Goal: Information Seeking & Learning: Compare options

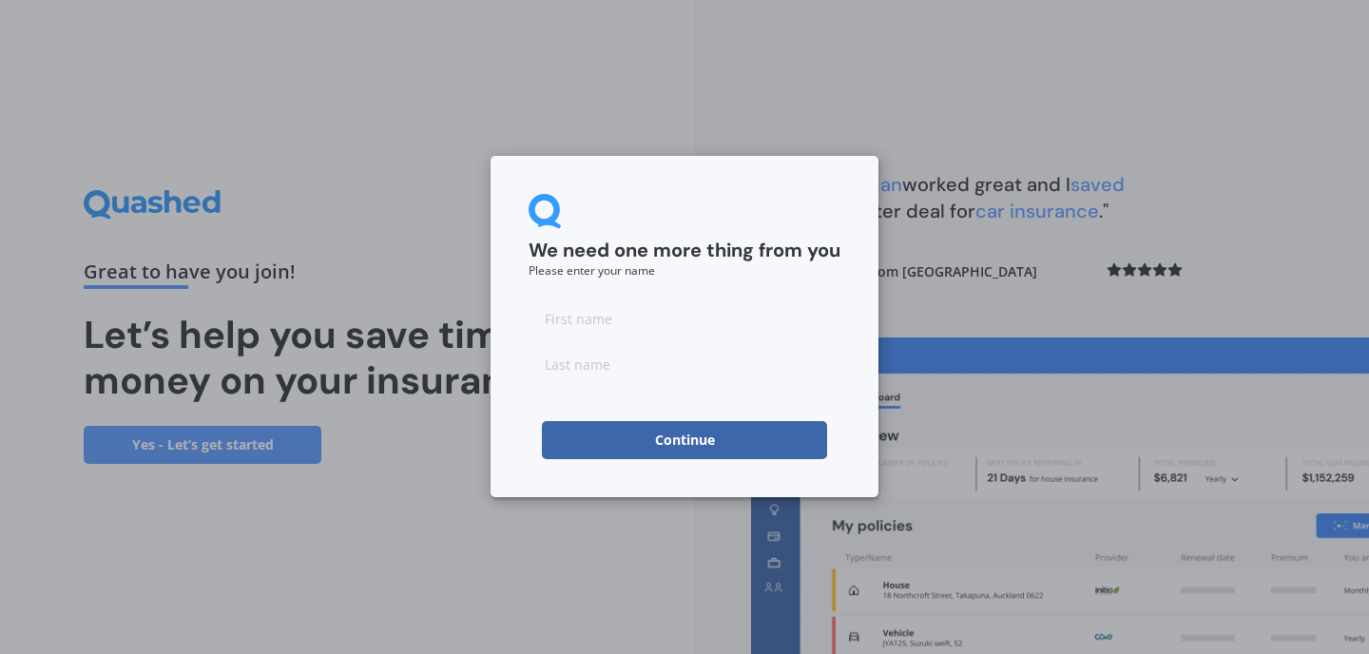
click at [693, 316] on input at bounding box center [684, 318] width 312 height 38
type input "zenara"
type input "gillard"
click at [698, 445] on button "Continue" at bounding box center [684, 440] width 285 height 38
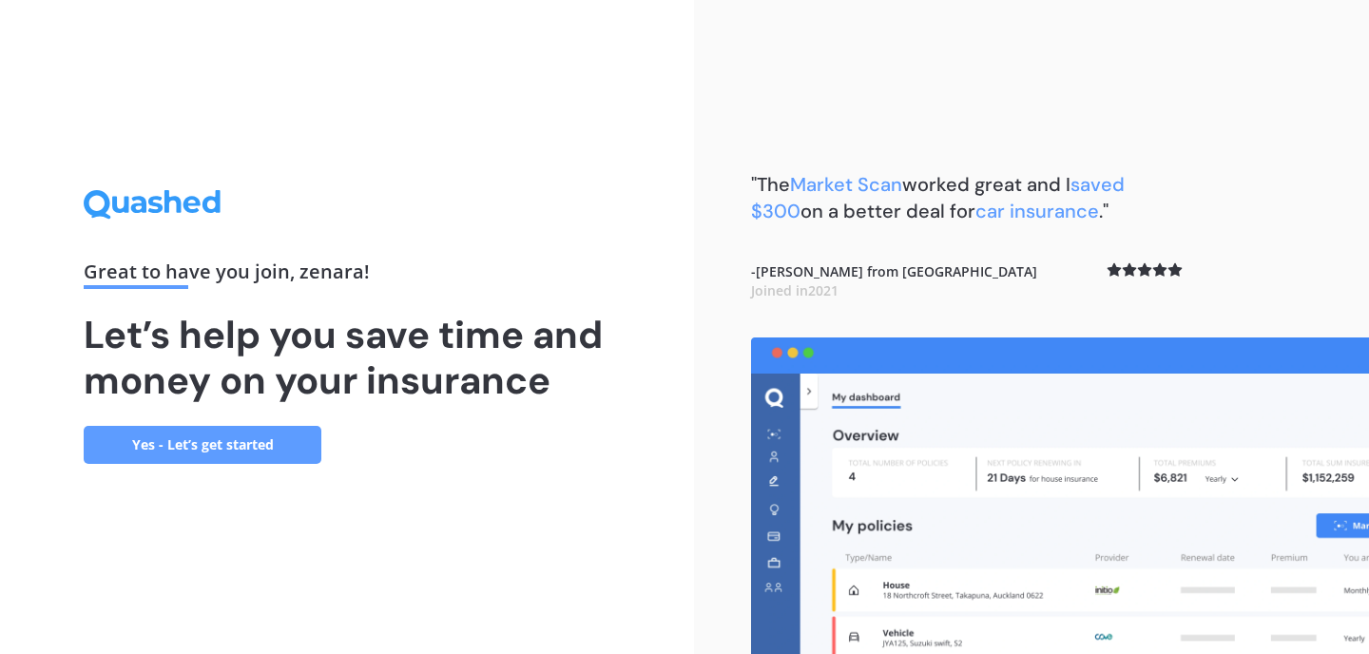
click at [221, 449] on link "Yes - Let’s get started" at bounding box center [203, 445] width 238 height 38
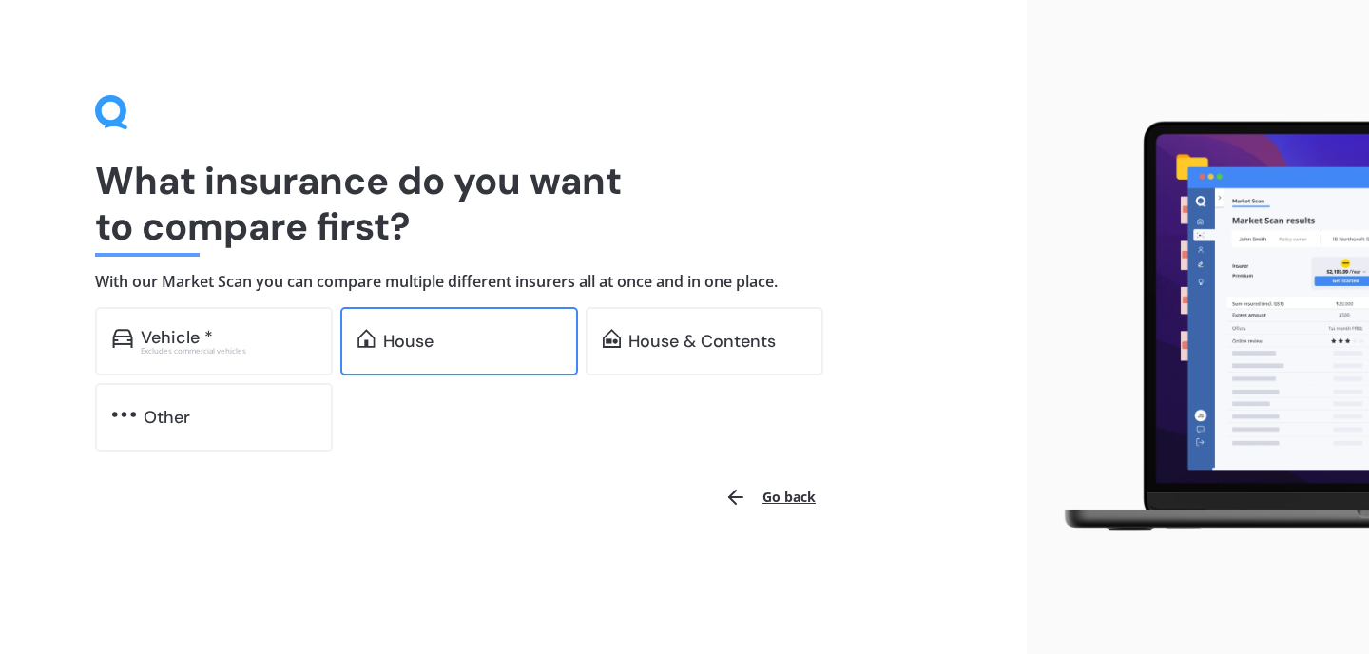
click at [399, 332] on div "House" at bounding box center [408, 341] width 50 height 19
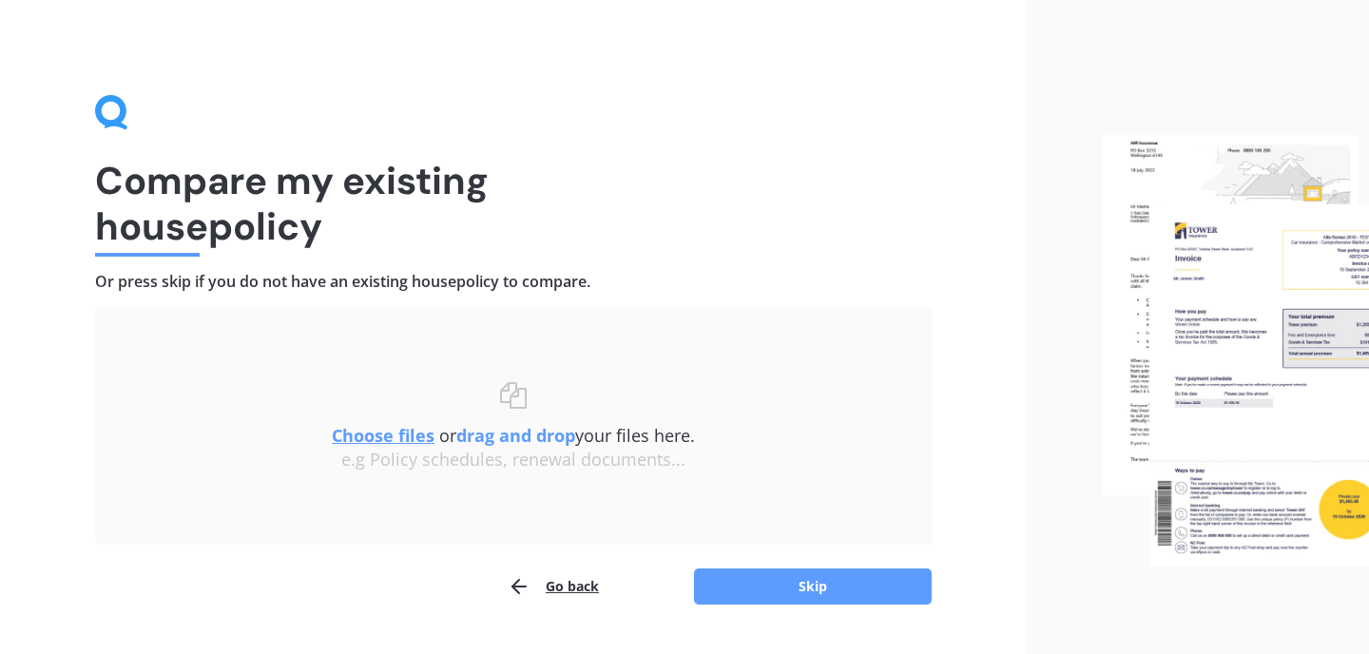
scroll to position [47, 0]
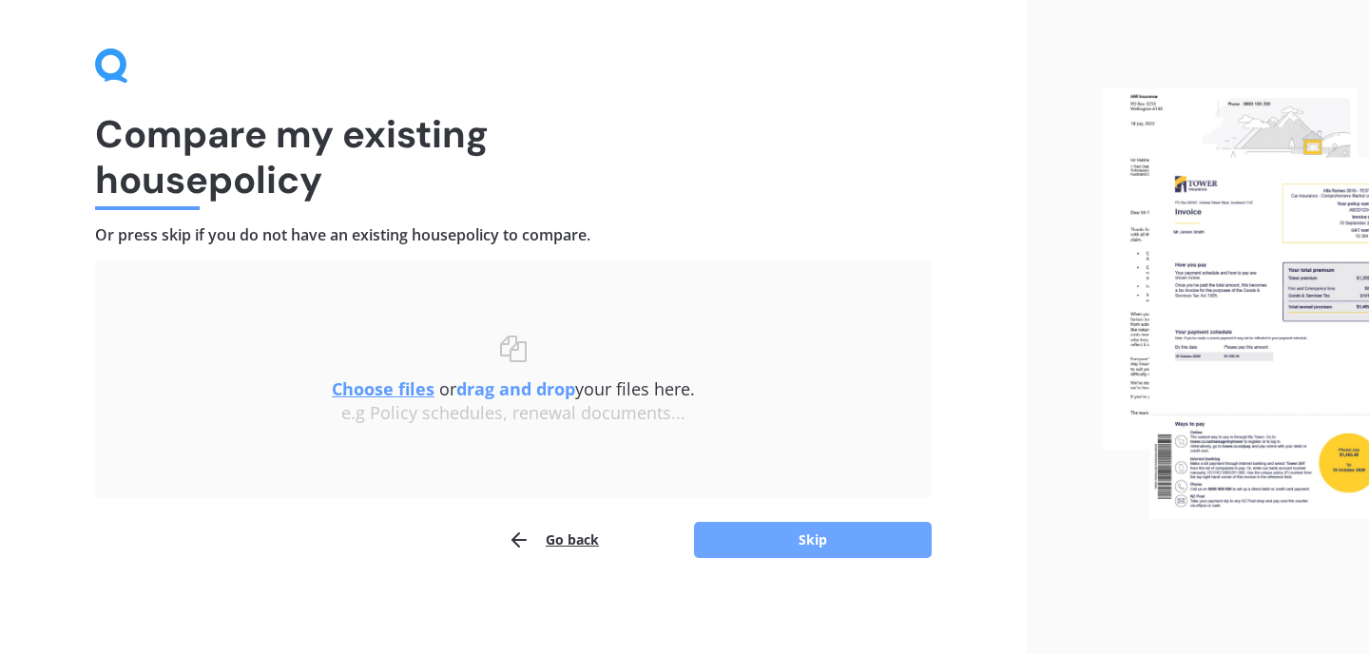
click at [823, 544] on button "Skip" at bounding box center [813, 540] width 238 height 36
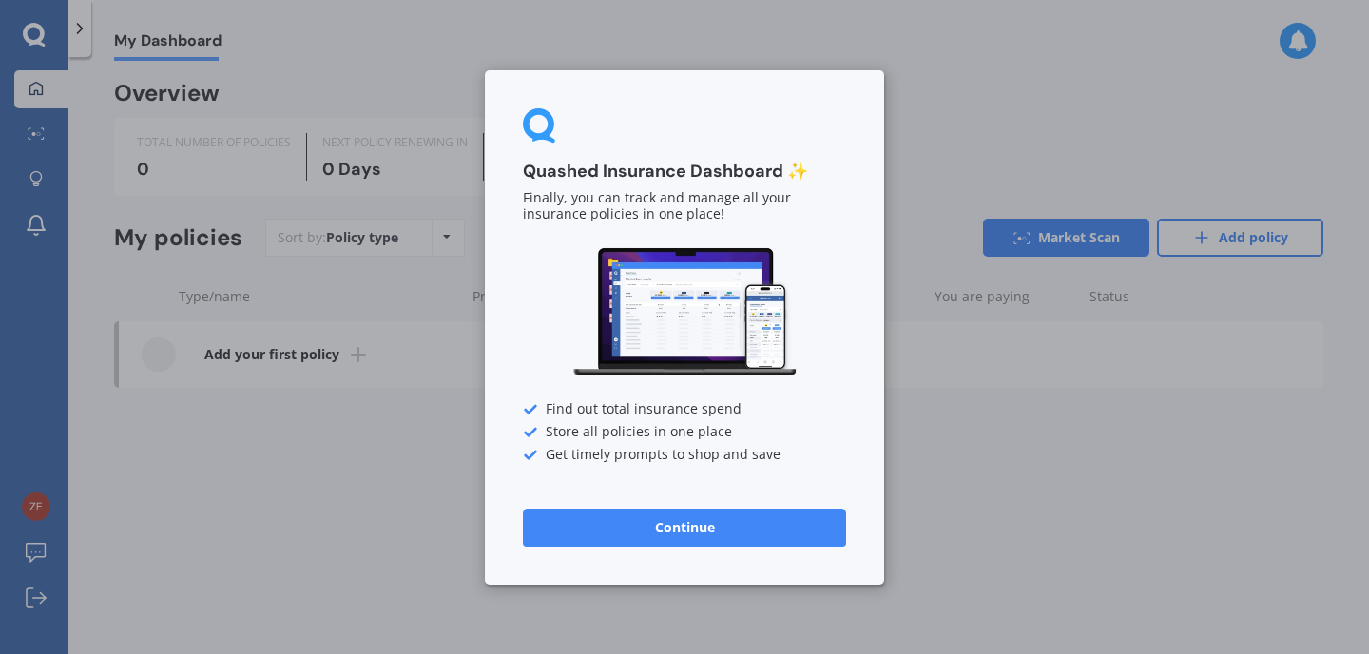
click at [740, 523] on button "Continue" at bounding box center [684, 527] width 323 height 38
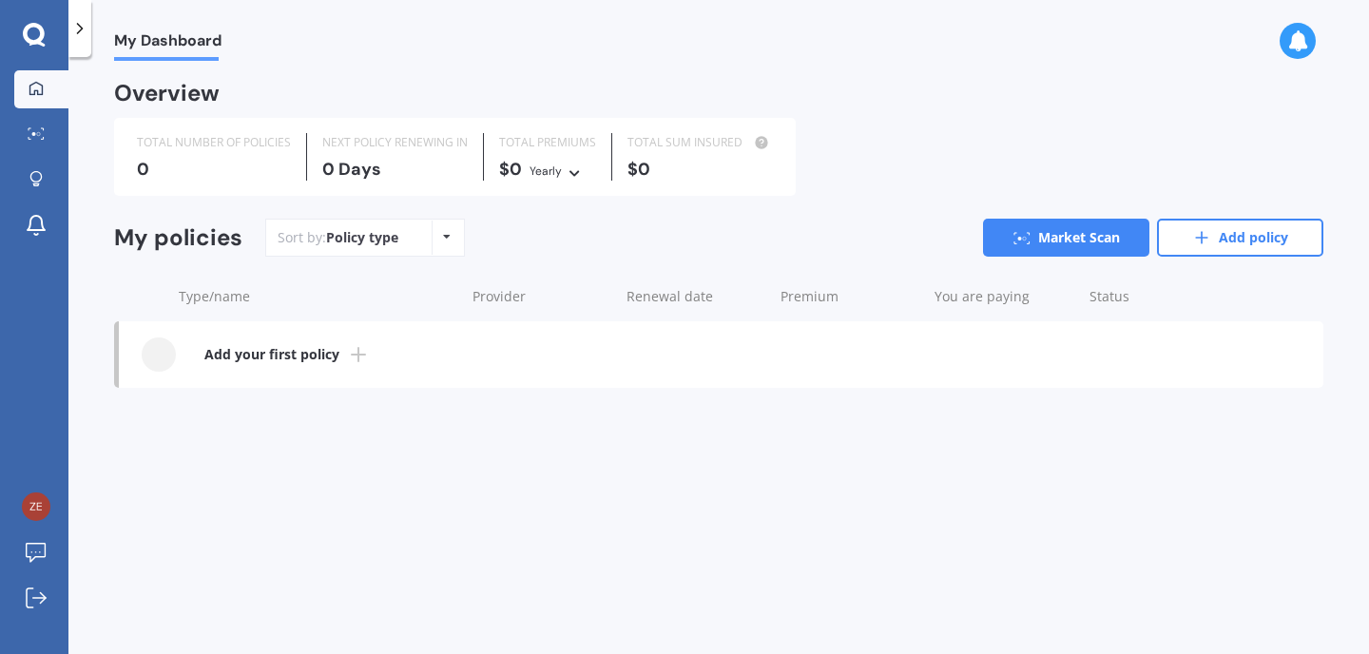
click at [352, 357] on icon at bounding box center [358, 354] width 23 height 23
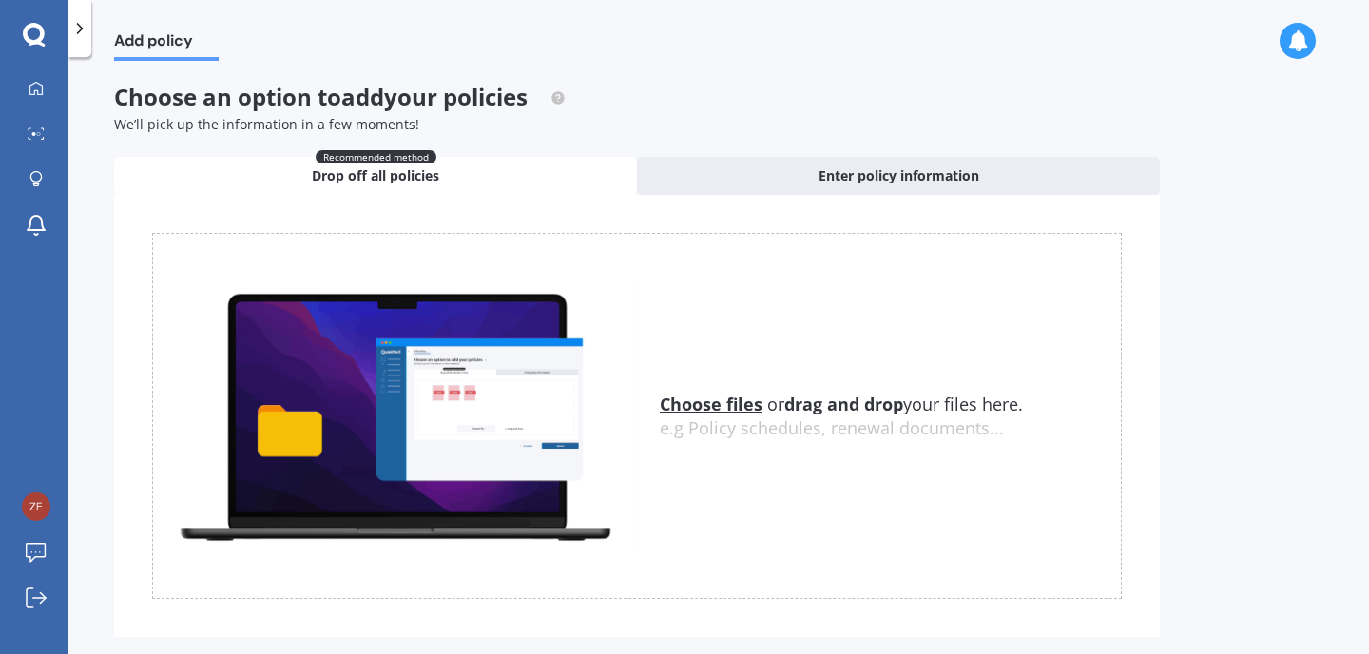
click at [81, 28] on polyline at bounding box center [80, 29] width 5 height 10
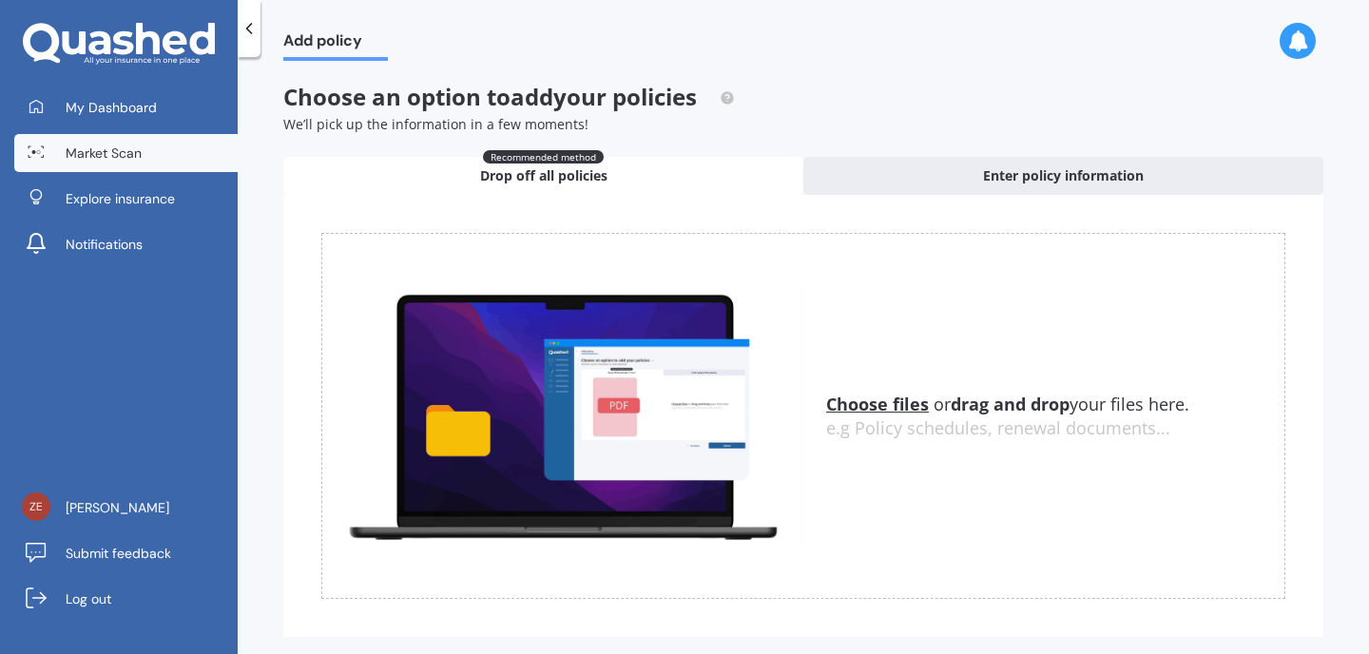
click at [138, 136] on link "Market Scan" at bounding box center [125, 153] width 223 height 38
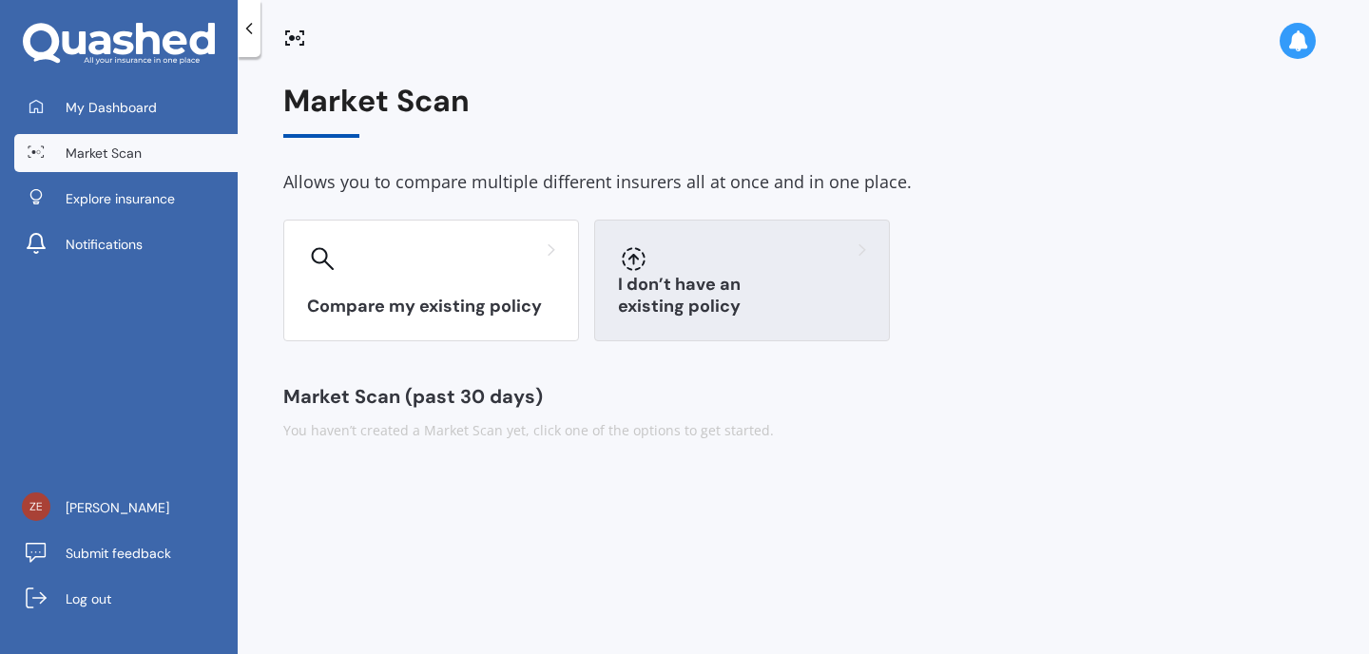
click at [711, 331] on div "I don’t have an existing policy" at bounding box center [742, 281] width 296 height 122
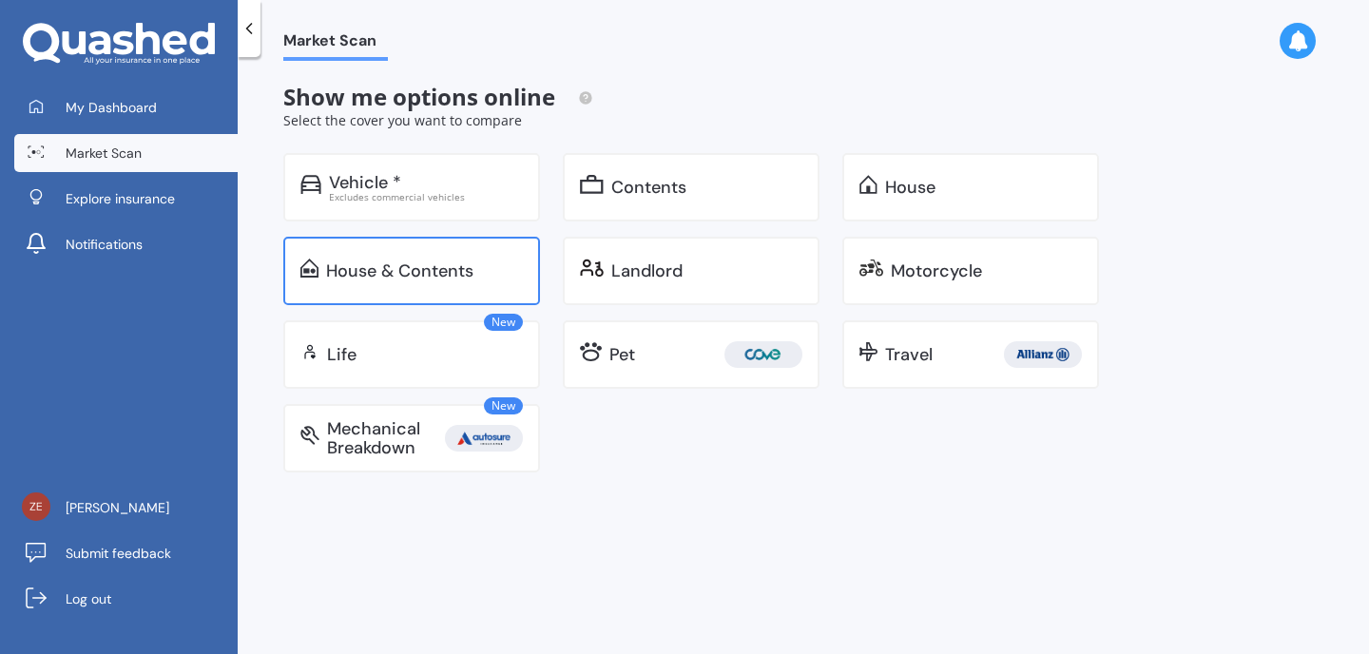
click at [424, 273] on div "House & Contents" at bounding box center [399, 270] width 147 height 19
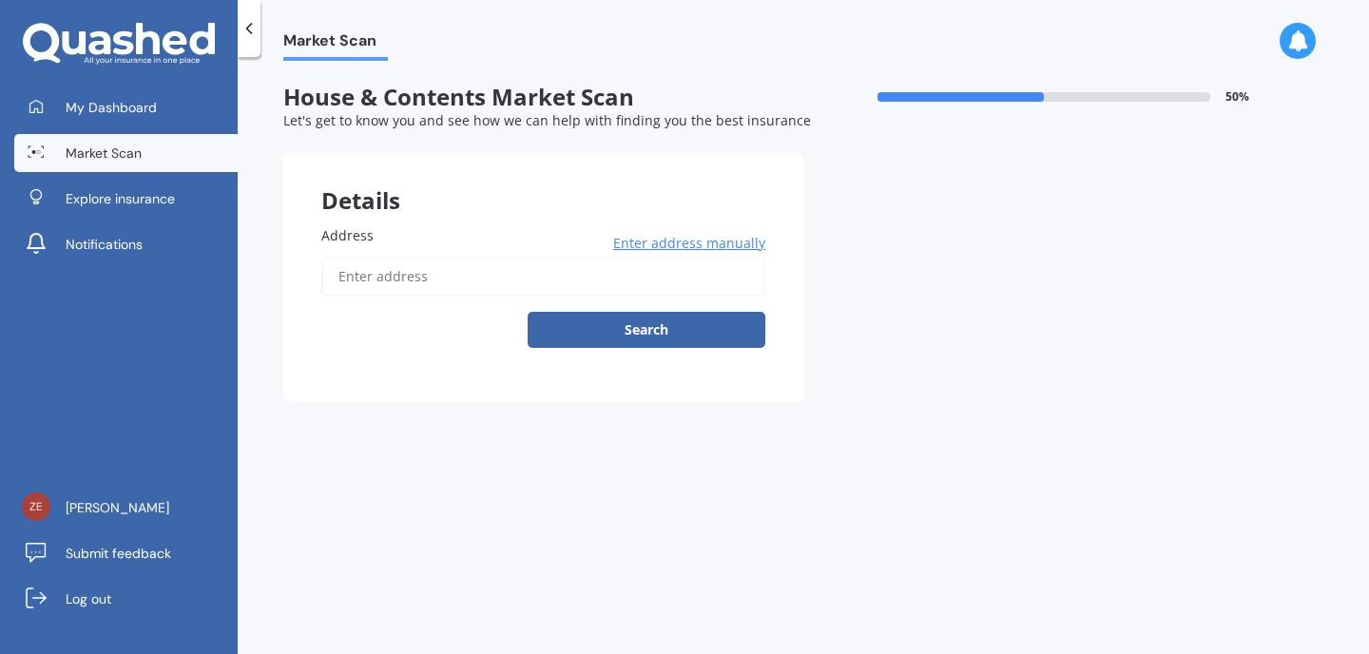
click at [249, 29] on icon at bounding box center [249, 28] width 19 height 19
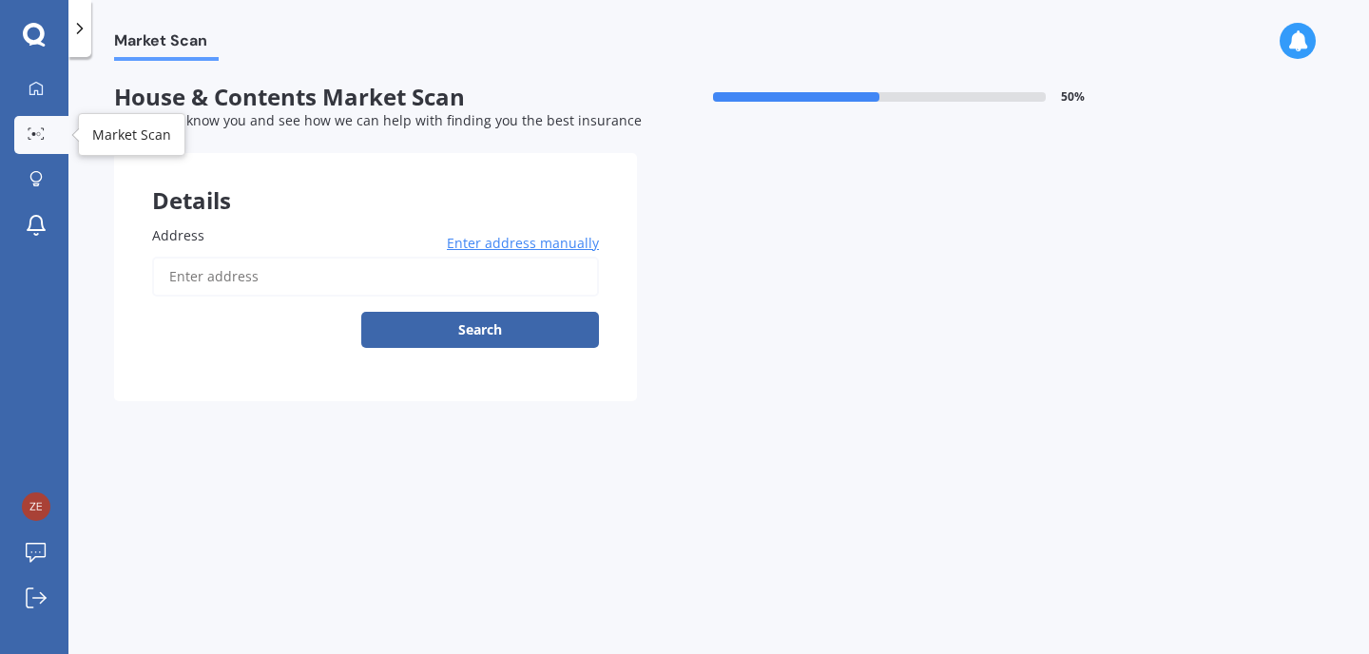
click at [31, 140] on div at bounding box center [36, 134] width 29 height 14
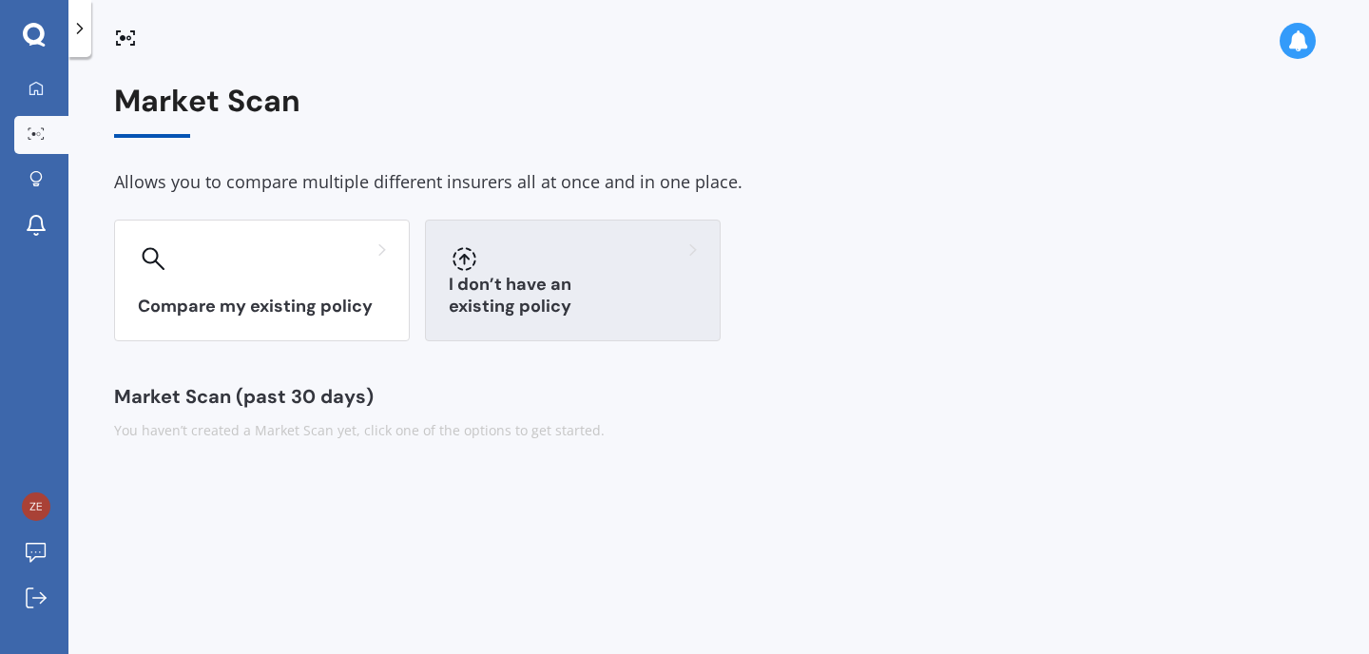
click at [497, 287] on div "I don’t have an existing policy" at bounding box center [573, 281] width 296 height 122
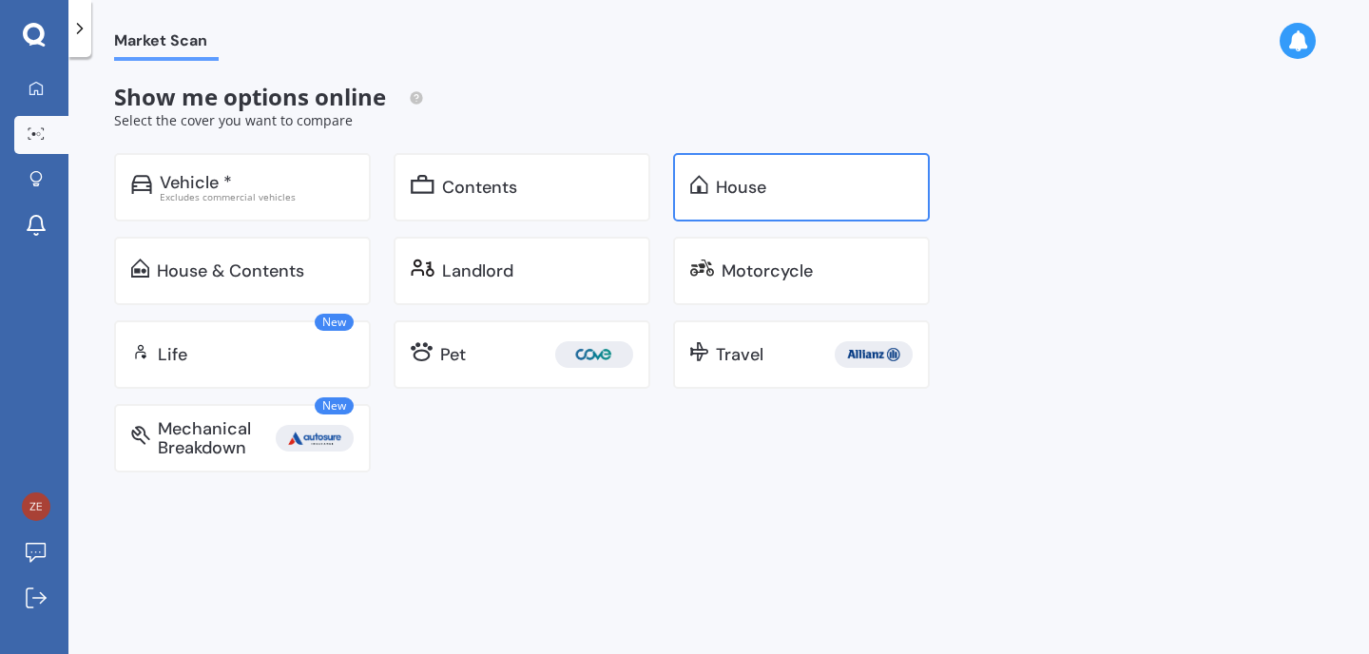
click at [780, 176] on div "House" at bounding box center [801, 187] width 257 height 68
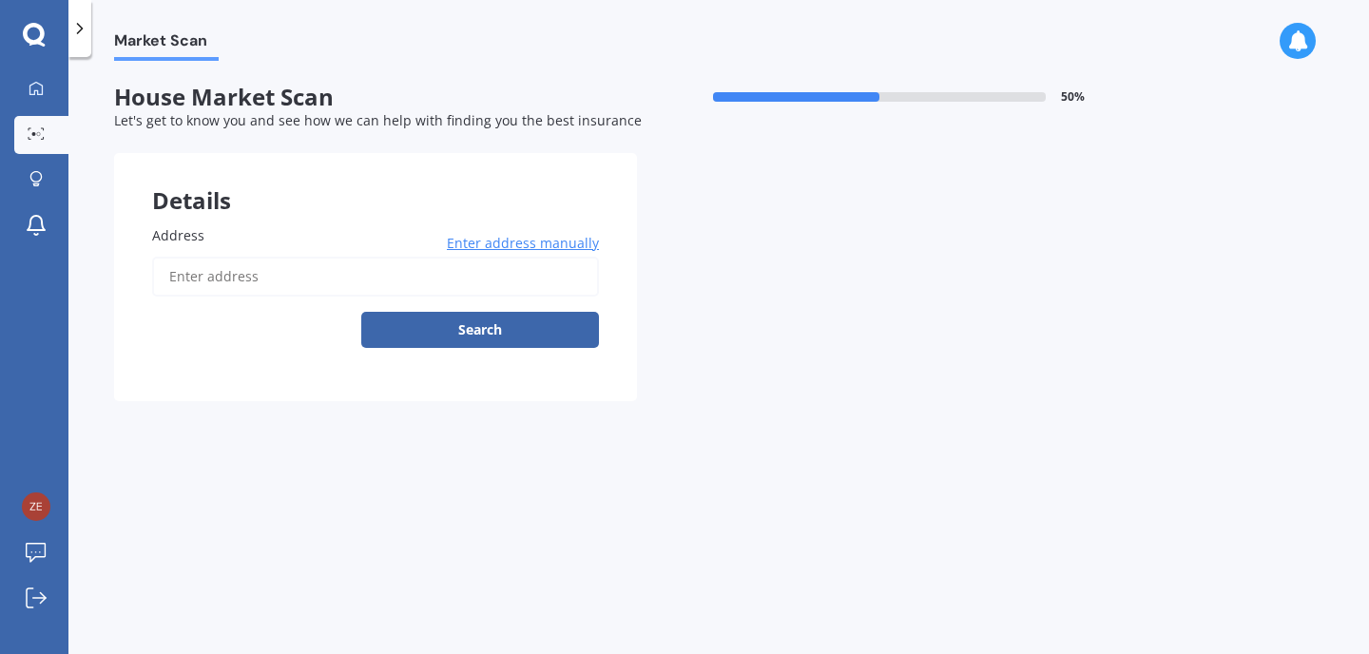
click at [436, 293] on input "Address" at bounding box center [375, 277] width 447 height 40
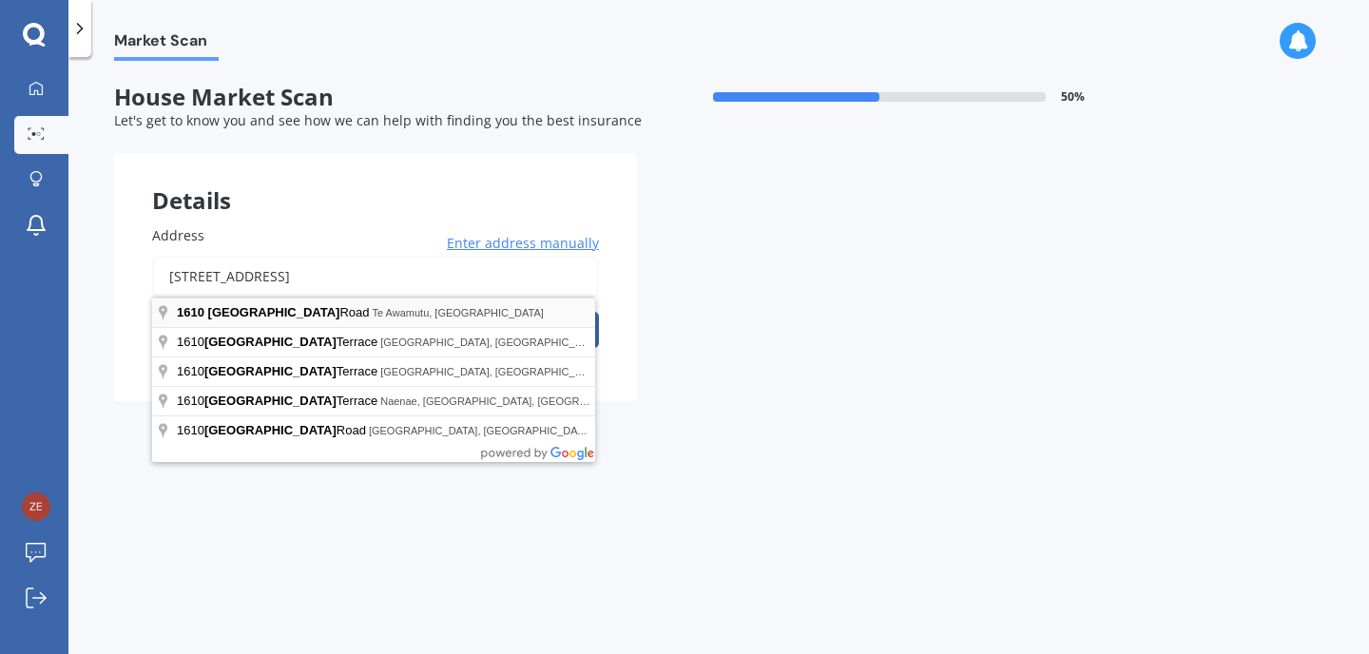
type input "1610 Cambridge Road, Te Awamutu 3800"
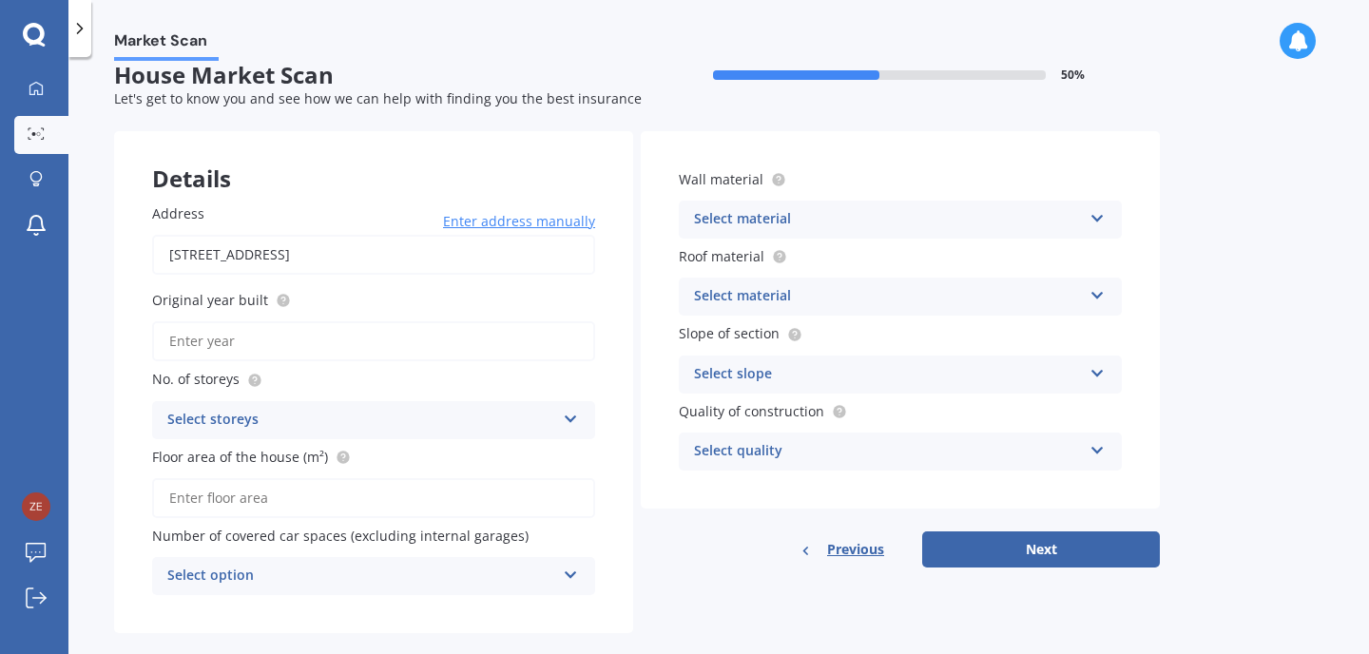
scroll to position [42, 0]
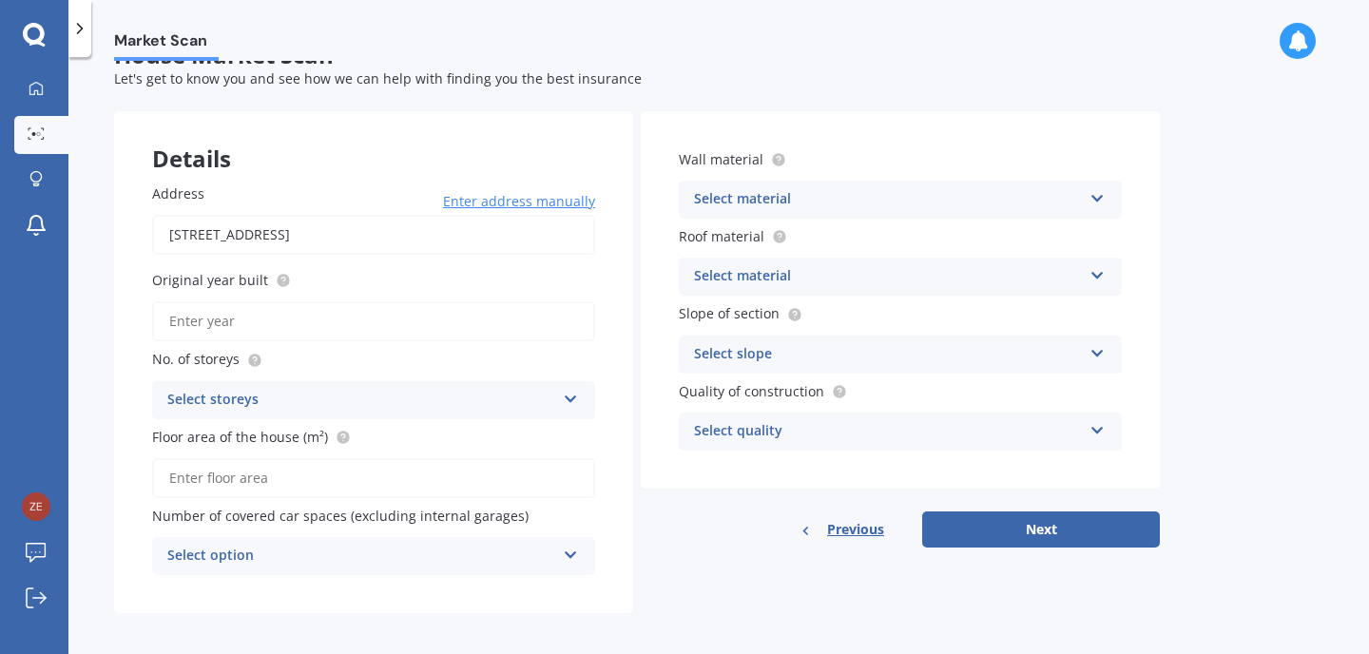
click at [362, 326] on input "Original year built" at bounding box center [373, 321] width 443 height 40
type input "2002"
click at [391, 403] on div "Select storeys" at bounding box center [361, 400] width 388 height 23
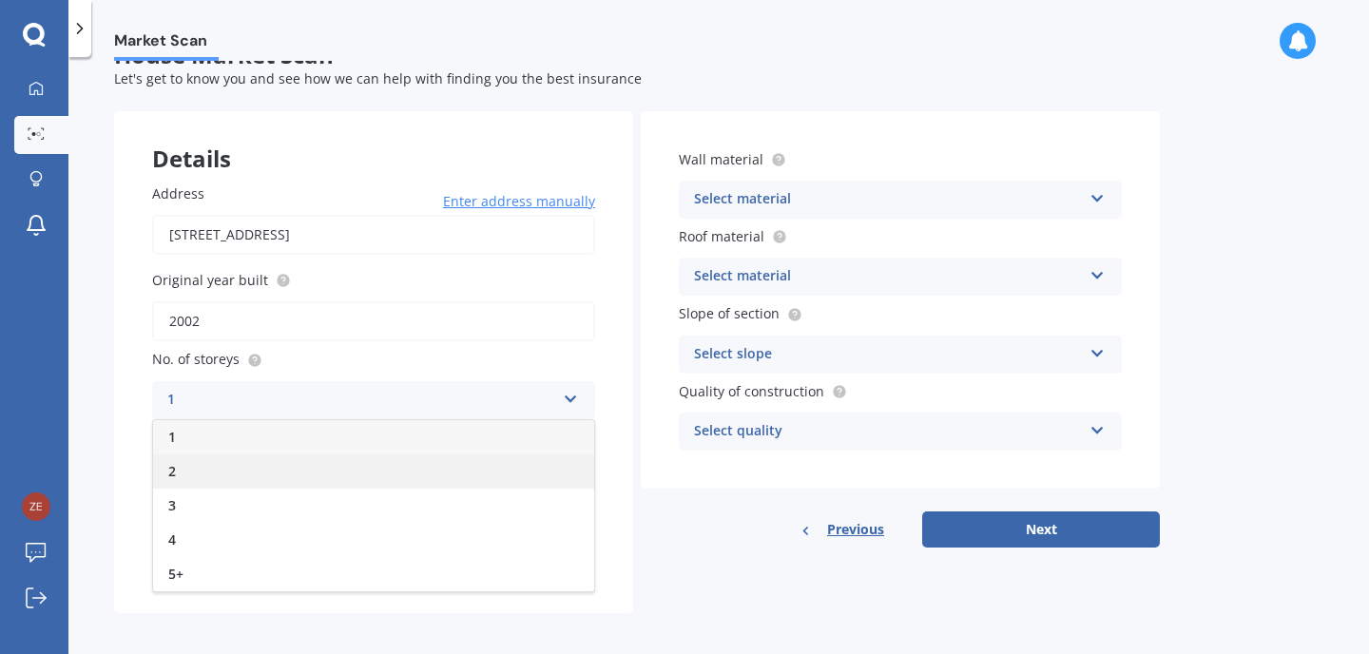
click at [374, 470] on div "2" at bounding box center [373, 471] width 441 height 34
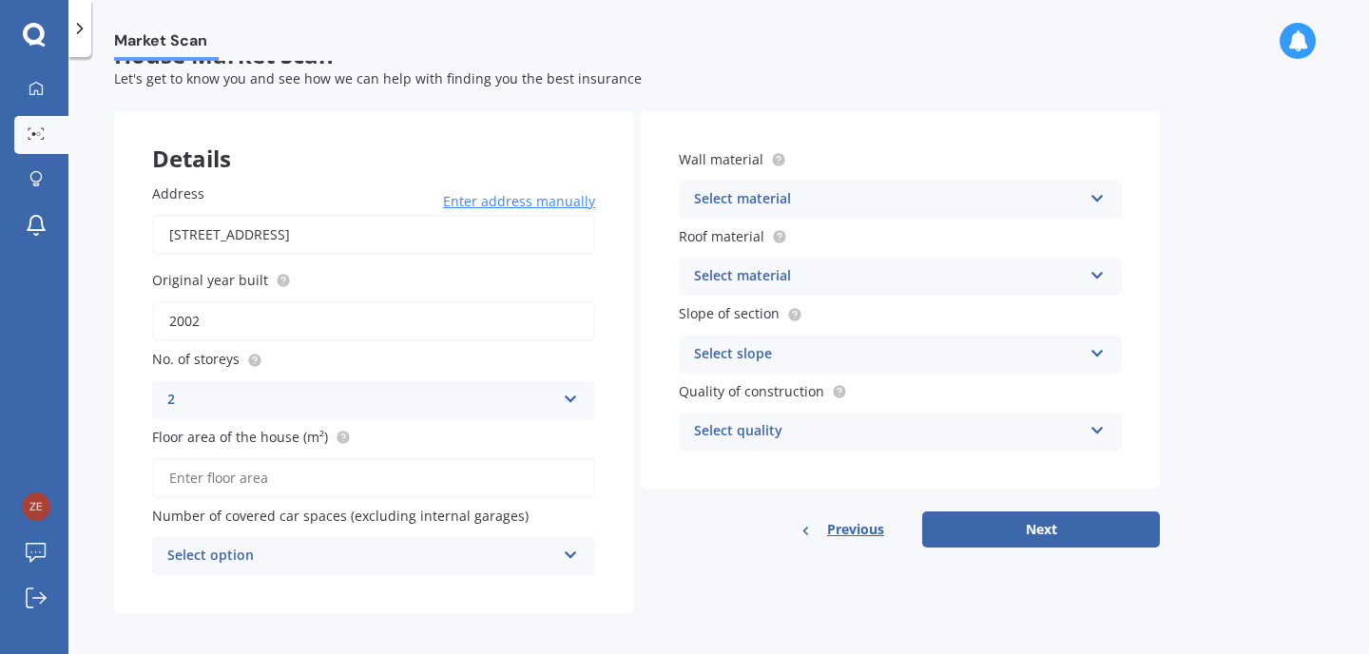
click at [406, 492] on input "Floor area of the house (m²)" at bounding box center [373, 478] width 443 height 40
type input "210"
click at [494, 538] on div "Select option 0 1 2 3 4 5+" at bounding box center [373, 556] width 443 height 38
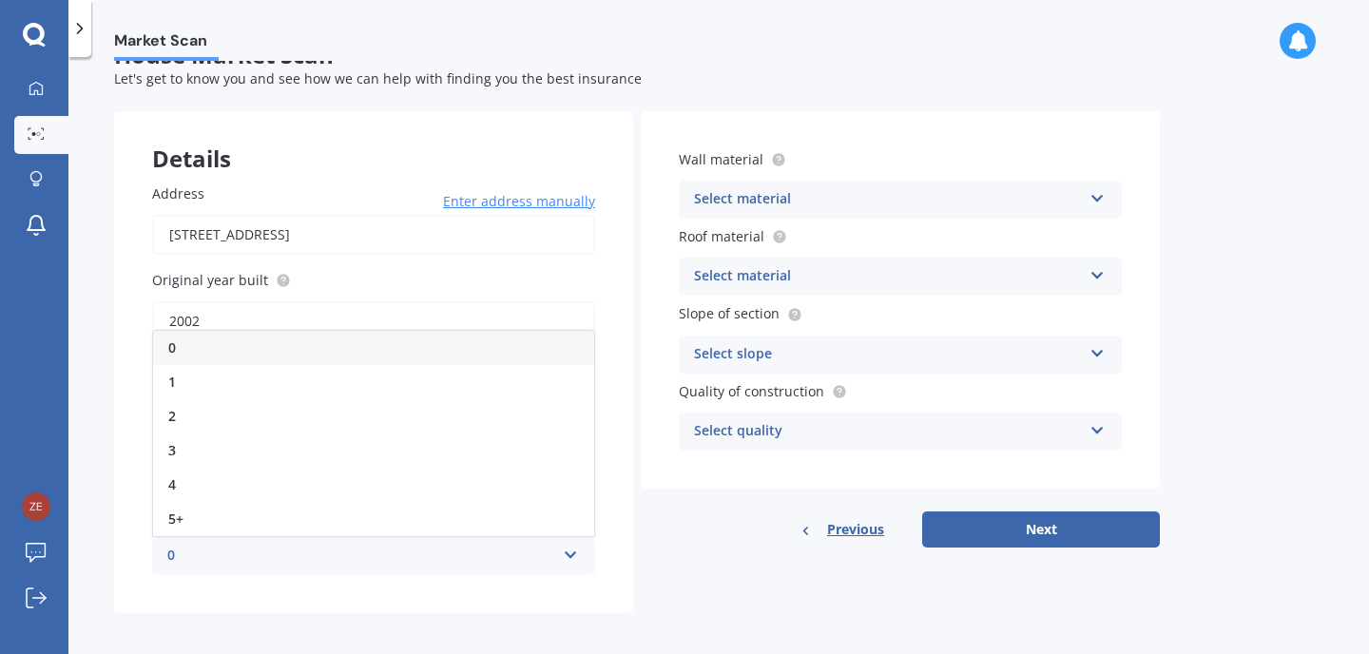
click at [493, 542] on div "0 0 1 2 3 4 5+" at bounding box center [373, 556] width 443 height 38
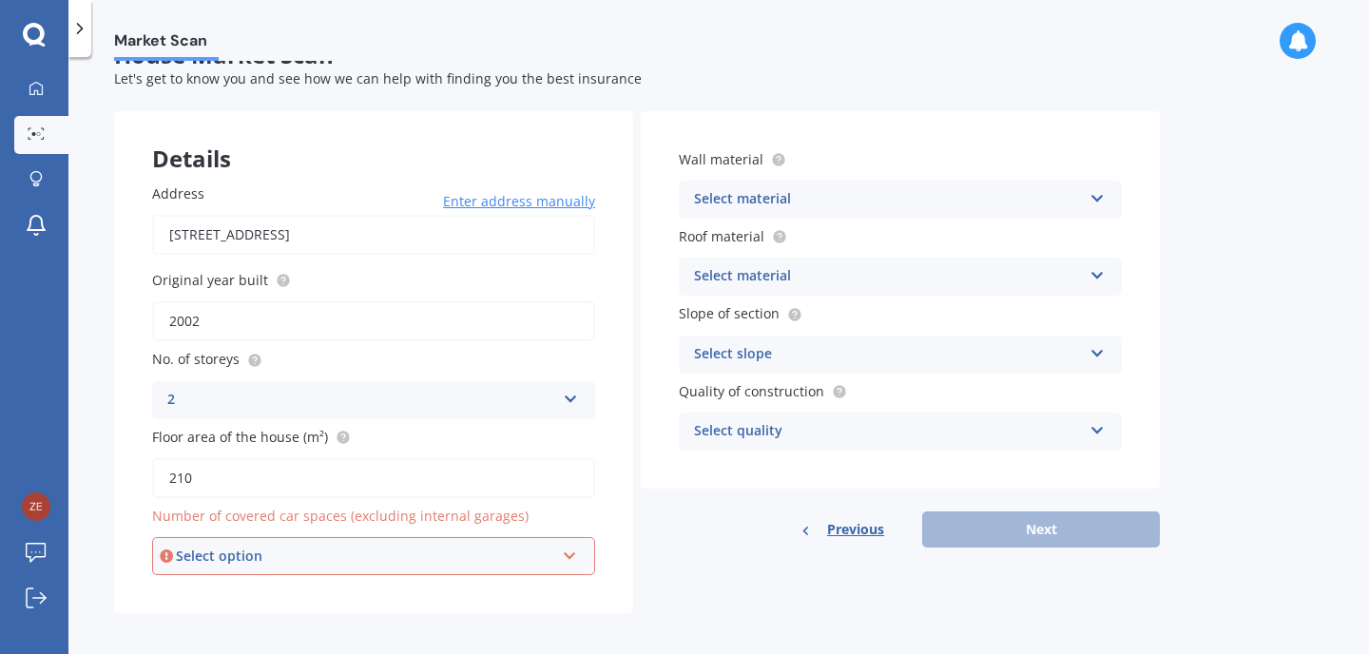
click at [493, 542] on div "Select option 0 1 2 3 4 5+" at bounding box center [373, 556] width 443 height 38
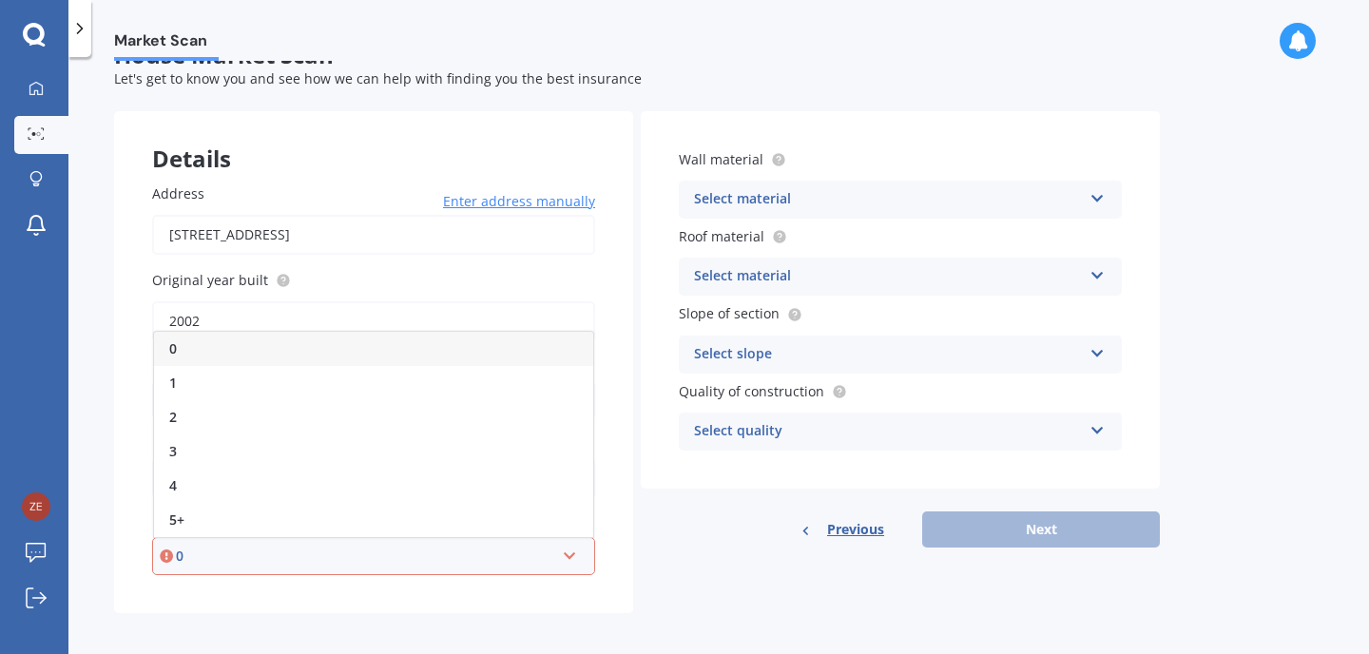
click at [393, 344] on div "0" at bounding box center [373, 349] width 439 height 34
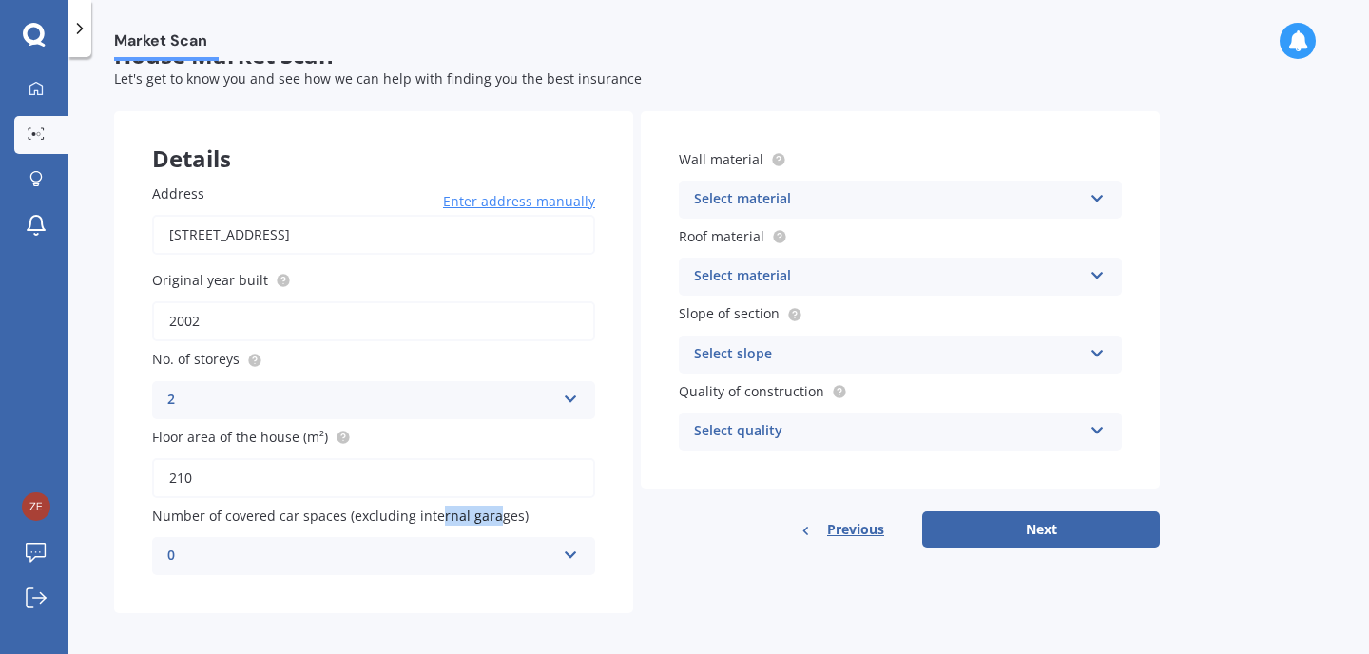
drag, startPoint x: 431, startPoint y: 513, endPoint x: 491, endPoint y: 513, distance: 60.8
click at [491, 513] on span "Number of covered car spaces (excluding internal garages)" at bounding box center [340, 516] width 376 height 18
click at [897, 193] on div "Select material" at bounding box center [888, 199] width 388 height 23
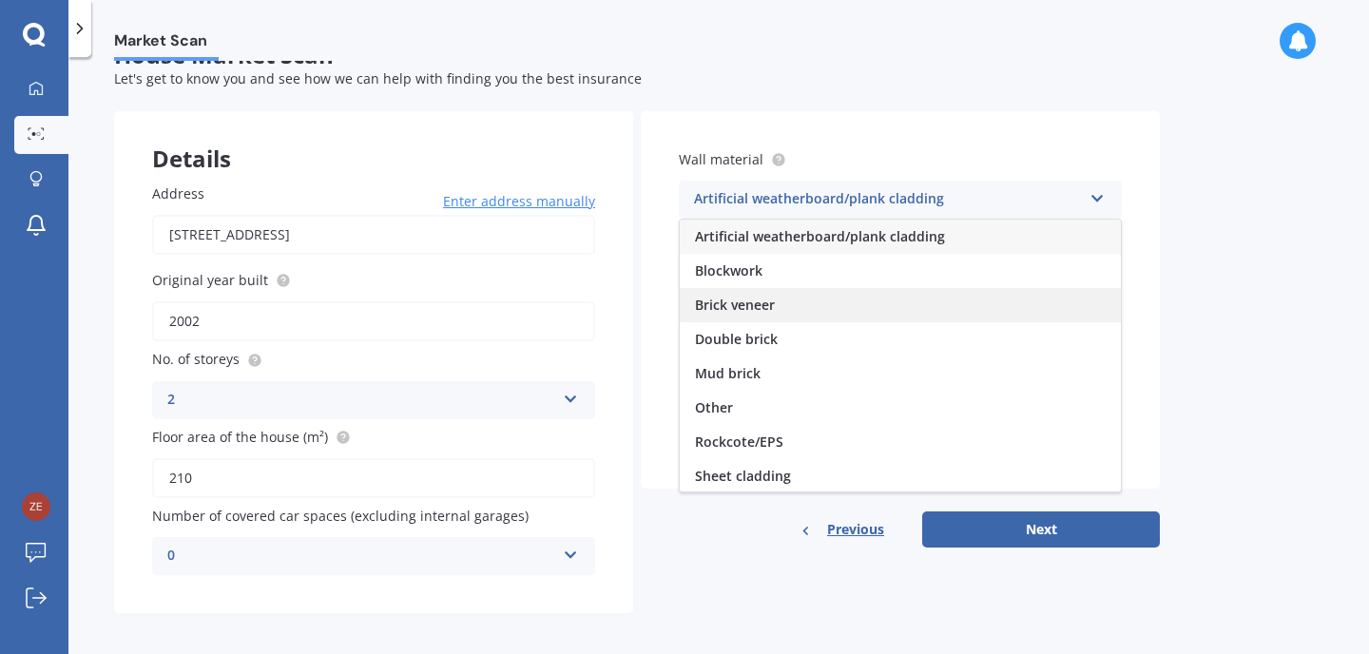
click at [890, 316] on div "Brick veneer" at bounding box center [900, 305] width 441 height 34
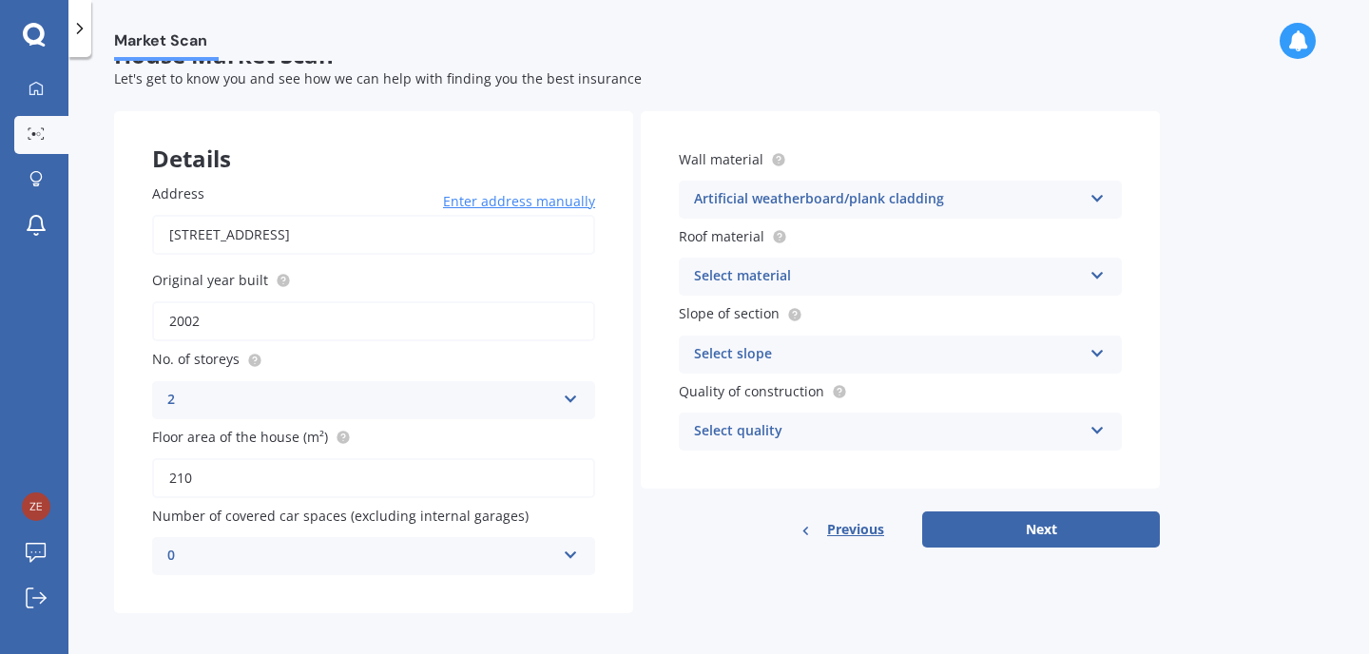
click at [858, 282] on div "Select material" at bounding box center [888, 276] width 388 height 23
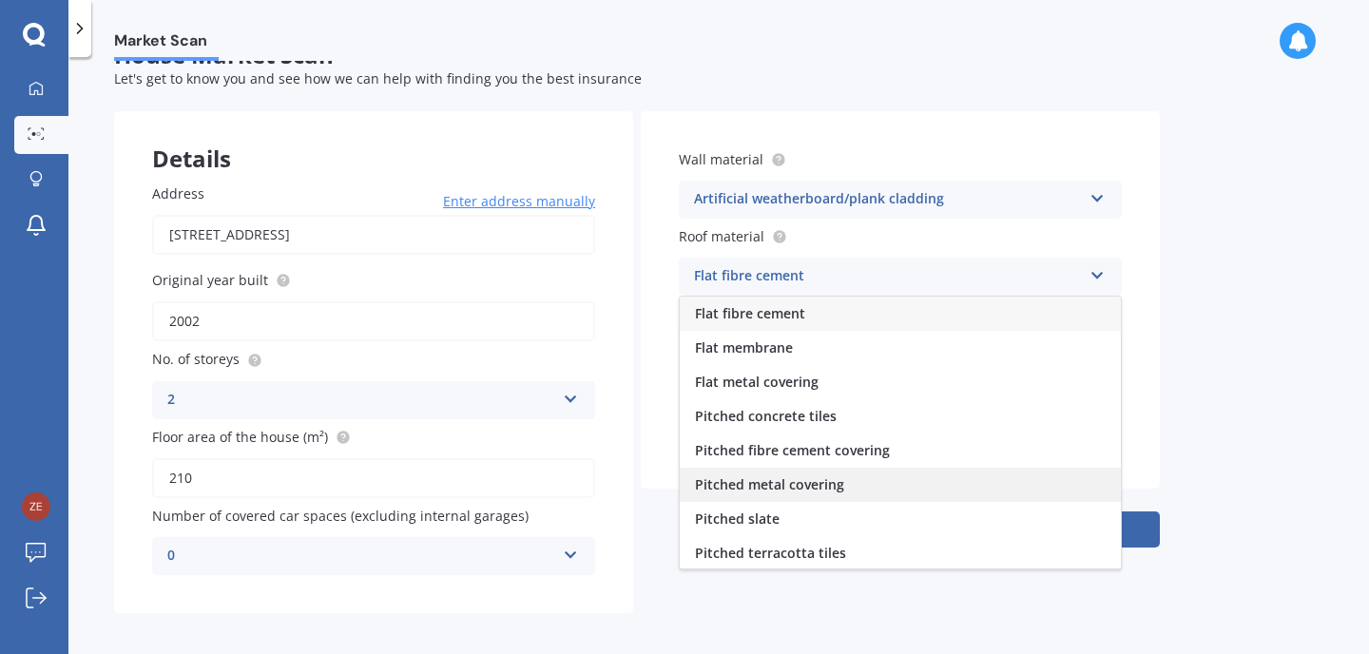
click at [840, 486] on span "Pitched metal covering" at bounding box center [769, 484] width 149 height 18
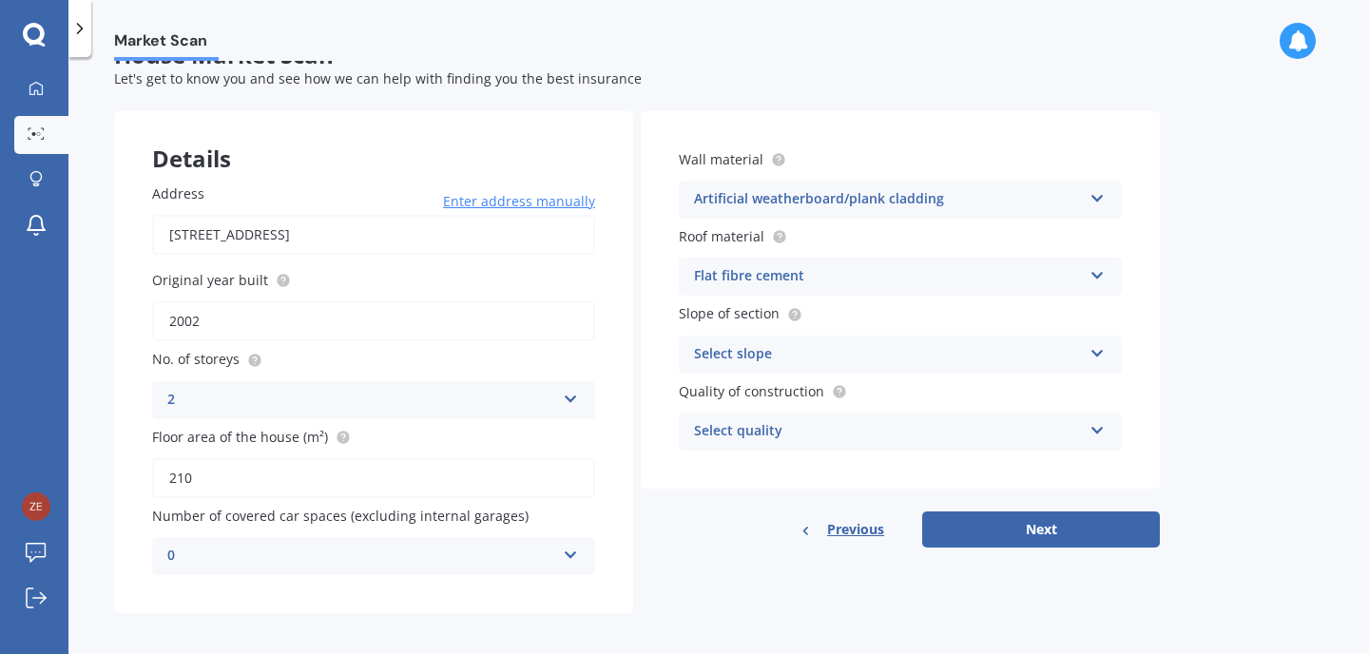
click at [884, 359] on div "Select slope" at bounding box center [888, 354] width 388 height 23
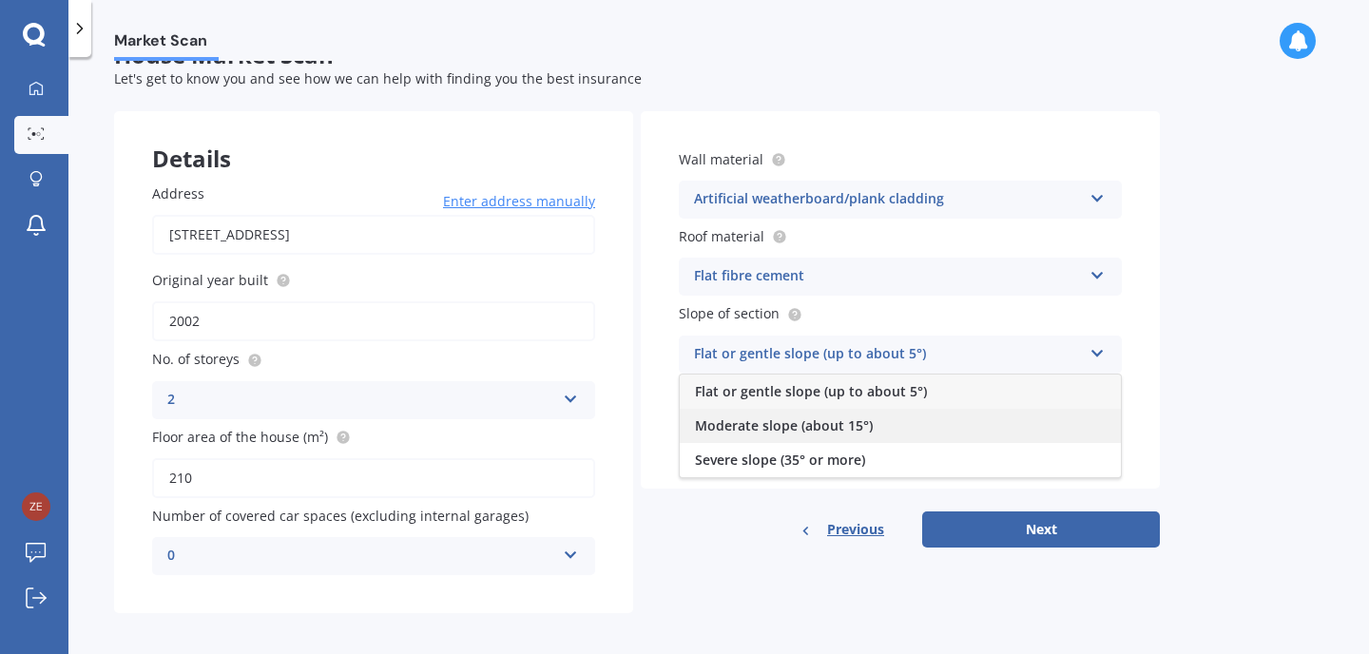
click at [858, 421] on span "Moderate slope (about 15°)" at bounding box center [784, 425] width 178 height 18
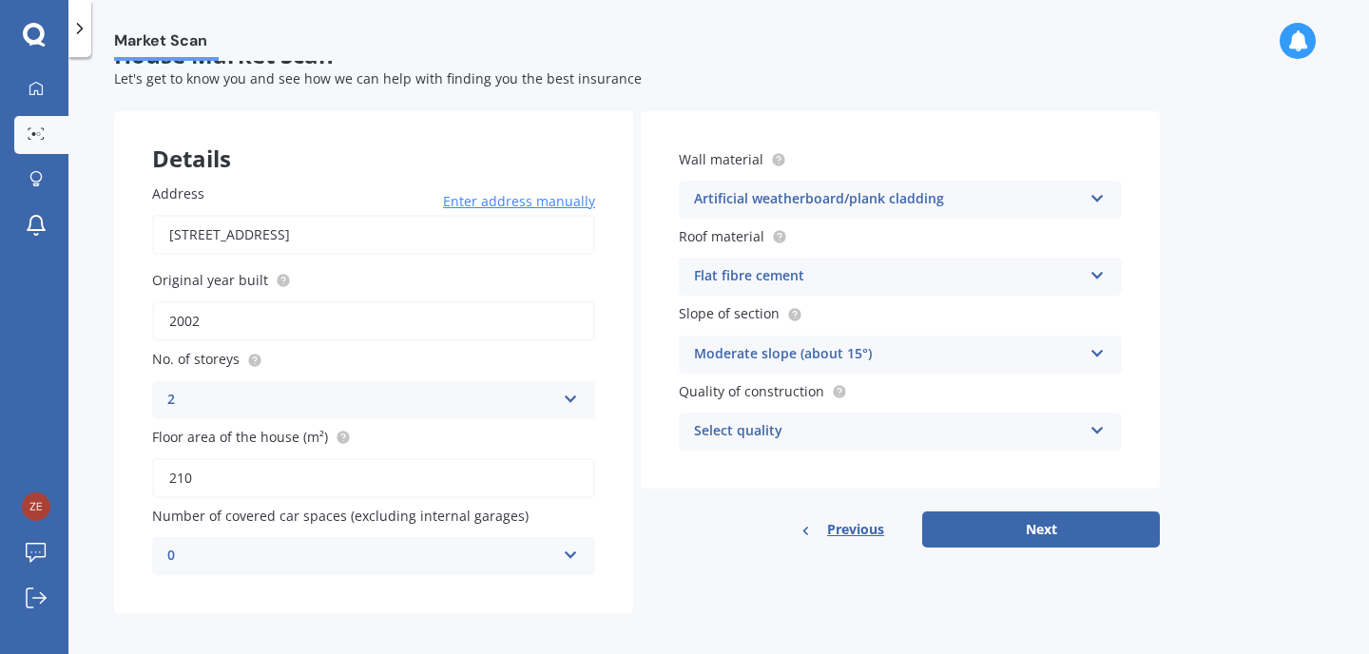
click at [858, 421] on div "Select quality" at bounding box center [888, 431] width 388 height 23
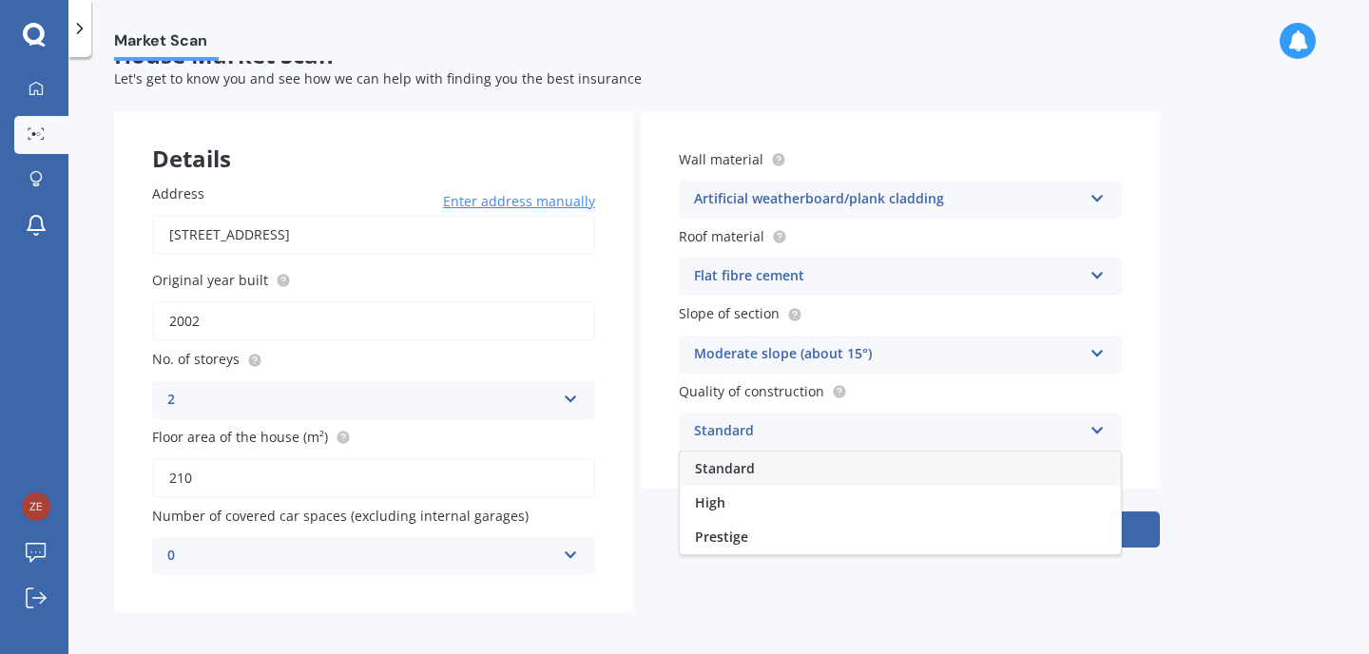
click at [852, 472] on div "Standard" at bounding box center [900, 468] width 441 height 34
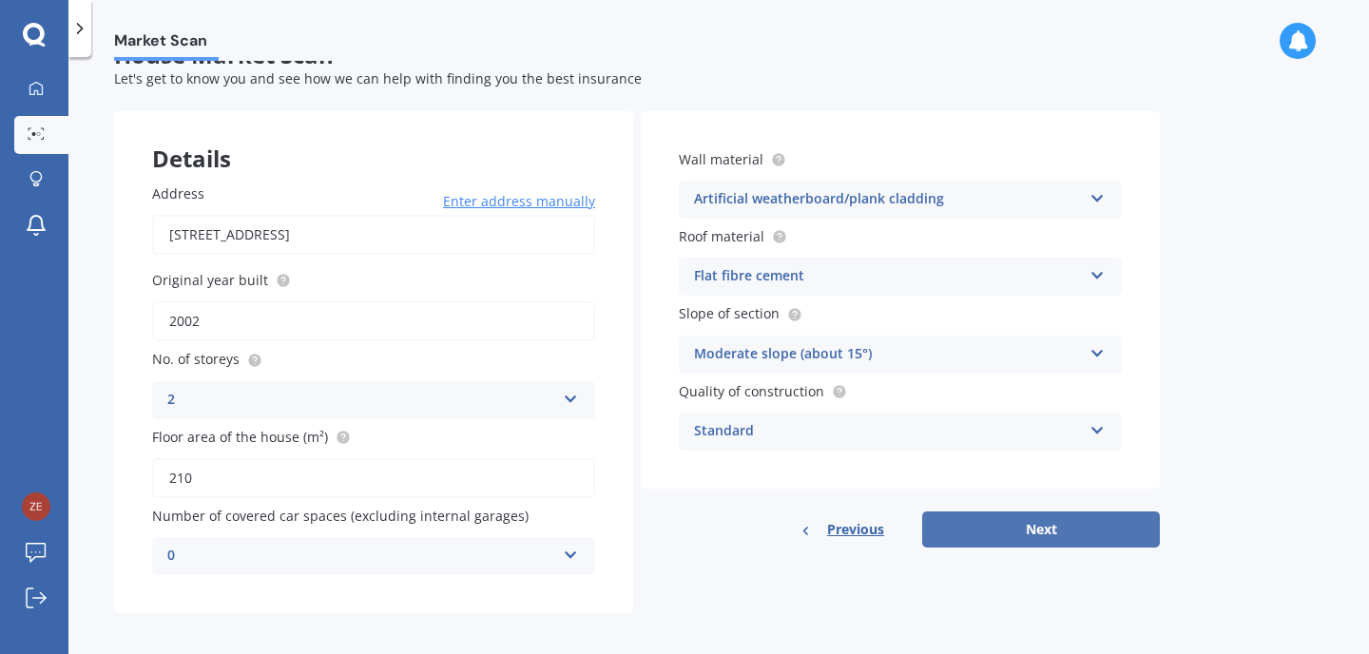
click at [1005, 529] on button "Next" at bounding box center [1041, 529] width 238 height 36
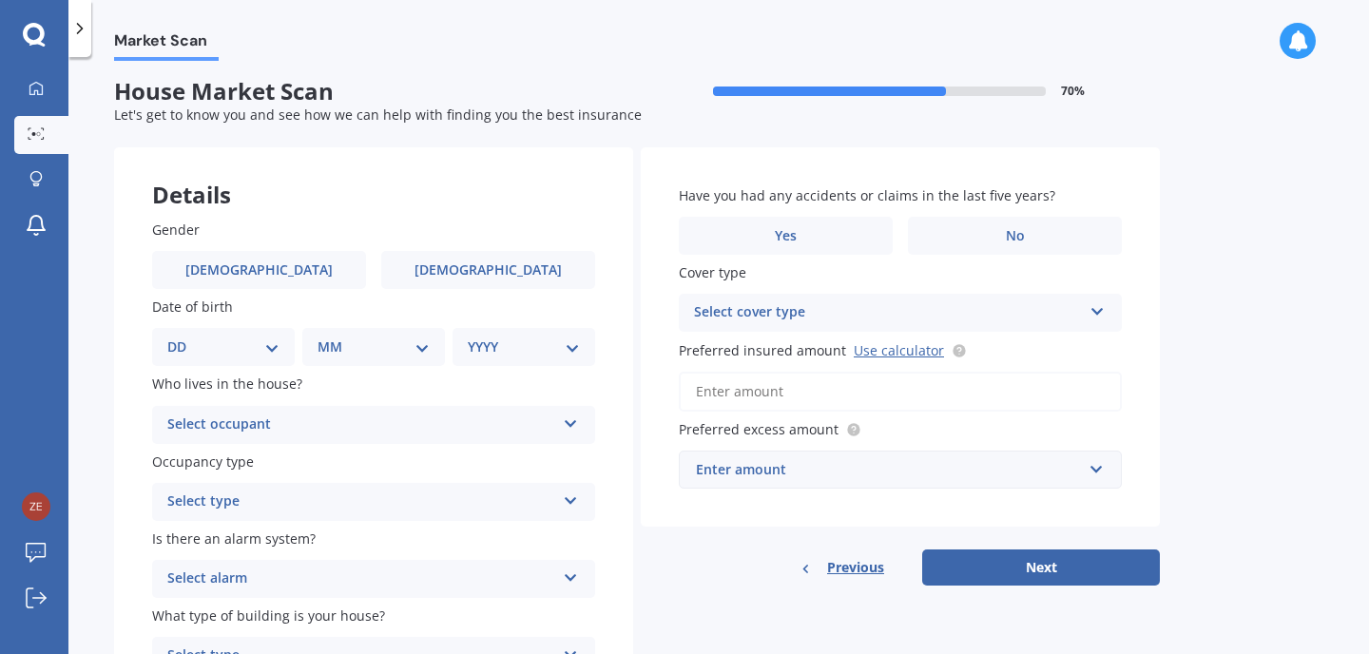
scroll to position [0, 0]
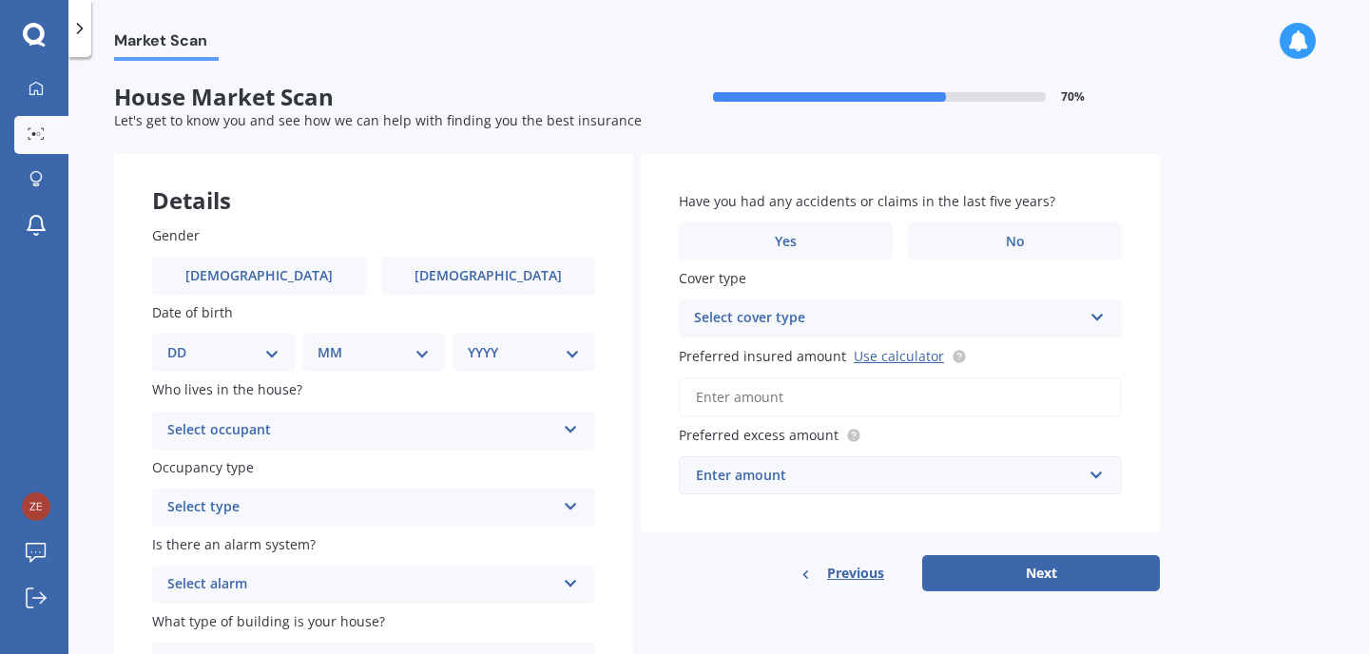
click at [815, 321] on div "Select cover type" at bounding box center [888, 318] width 388 height 23
click at [517, 153] on div "Details" at bounding box center [373, 181] width 519 height 57
click at [457, 267] on label "Female" at bounding box center [488, 276] width 214 height 38
click at [0, 0] on input "Female" at bounding box center [0, 0] width 0 height 0
click at [270, 347] on select "DD 01 02 03 04 05 06 07 08 09 10 11 12 13 14 15 16 17 18 19 20 21 22 23 24 25 2…" at bounding box center [223, 352] width 112 height 21
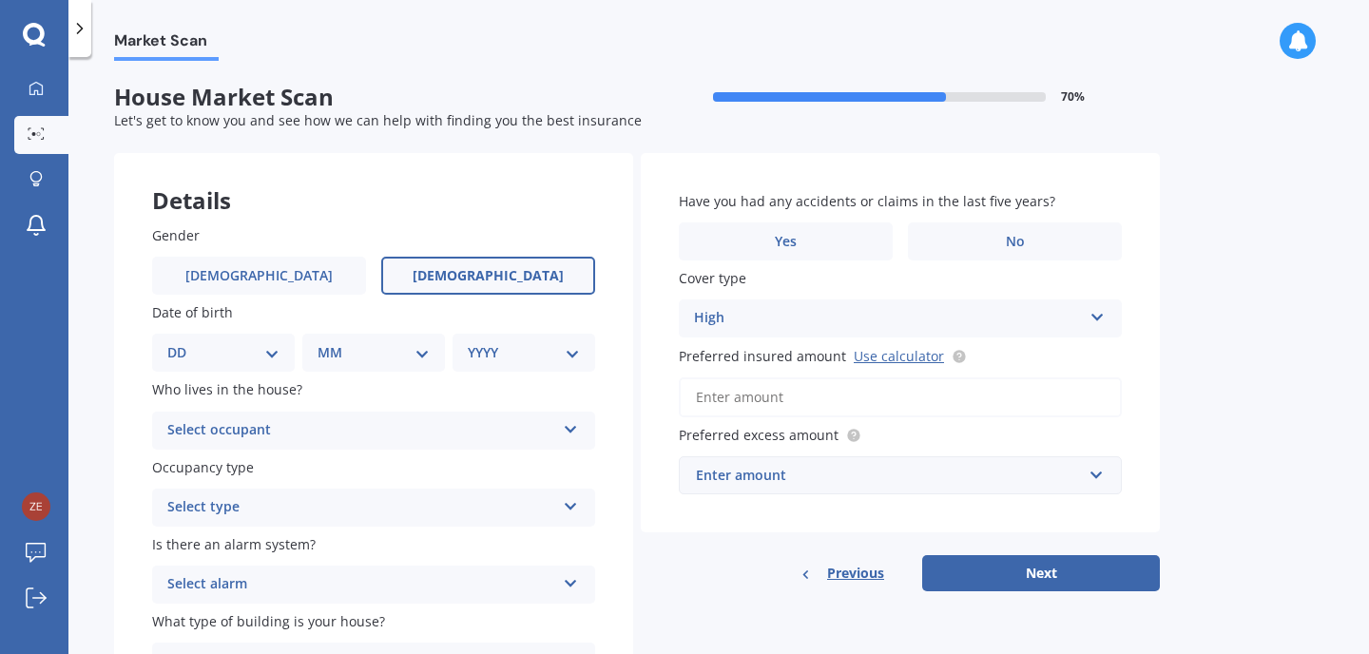
select select "22"
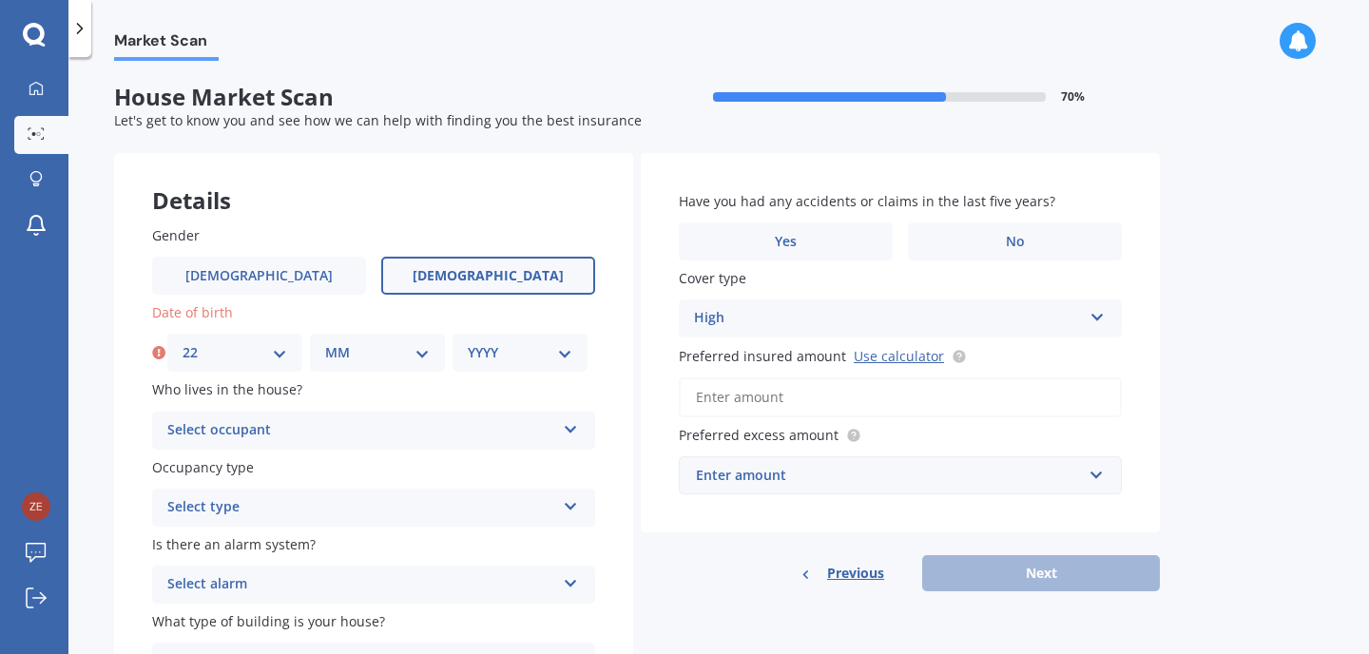
click at [393, 344] on select "MM 01 02 03 04 05 06 07 08 09 10 11 12" at bounding box center [377, 352] width 105 height 21
select select "04"
click at [524, 353] on select "YYYY 2009 2008 2007 2006 2005 2004 2003 2002 2001 2000 1999 1998 1997 1996 1995…" at bounding box center [520, 352] width 105 height 21
select select "1994"
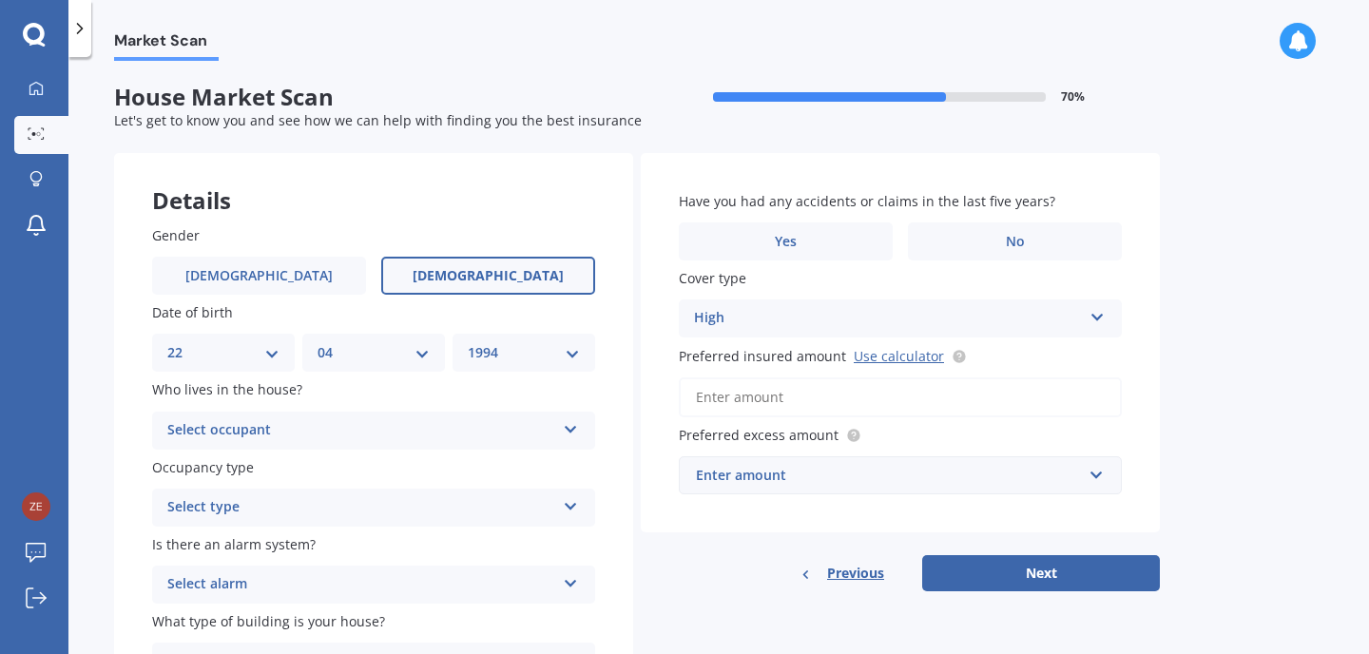
click at [271, 419] on div "Select occupant" at bounding box center [361, 430] width 388 height 23
click at [335, 469] on div "Owner" at bounding box center [373, 468] width 441 height 34
click at [372, 507] on div "Select type" at bounding box center [361, 507] width 388 height 23
click at [378, 545] on div "Permanent" at bounding box center [373, 544] width 441 height 34
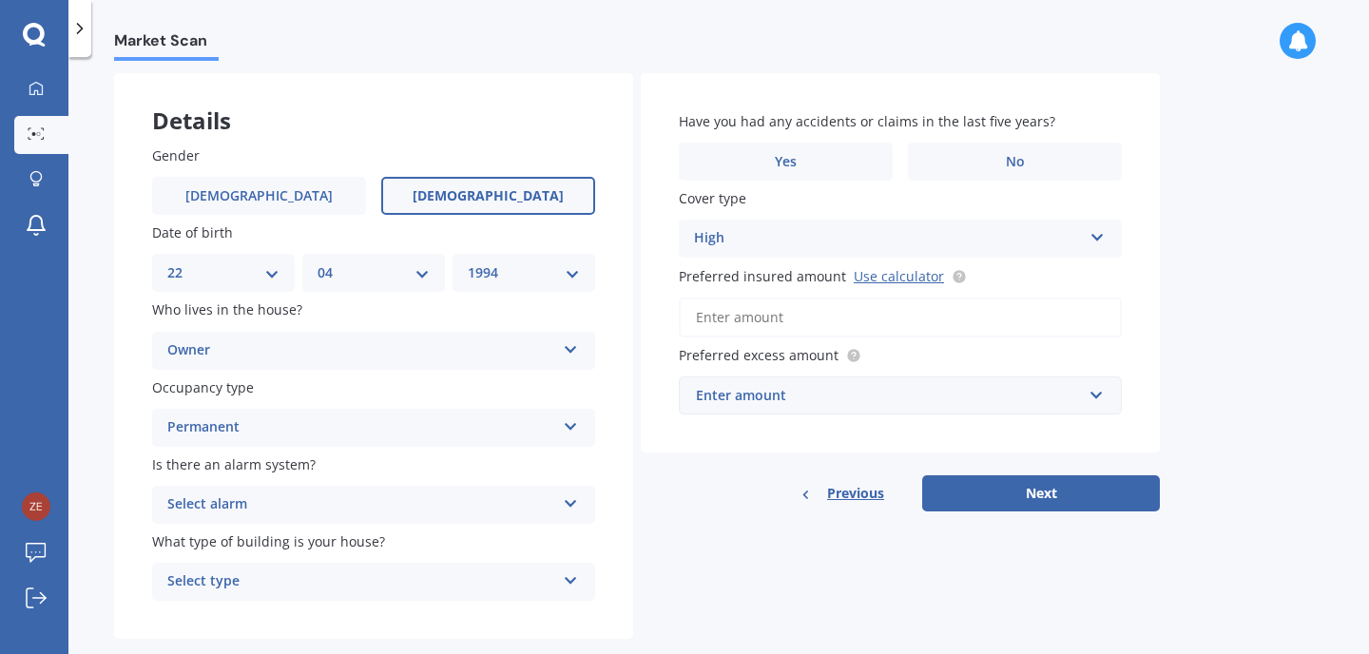
scroll to position [88, 0]
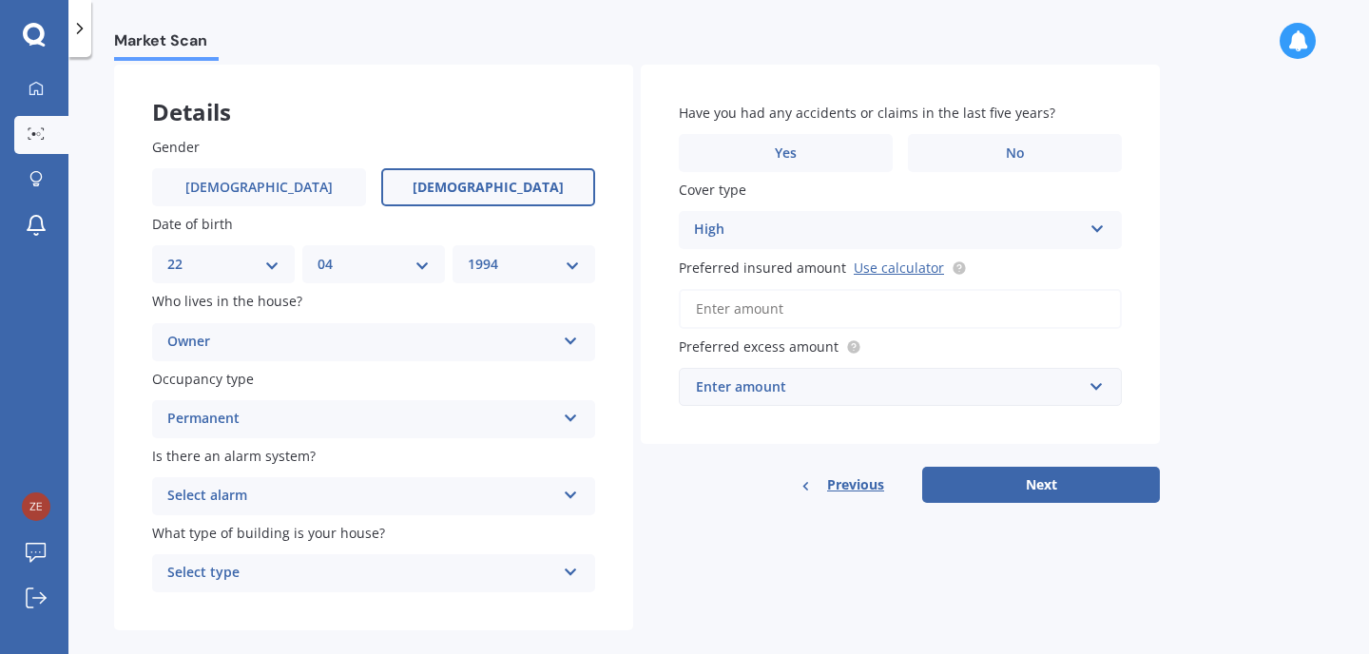
click at [368, 491] on div "Select alarm" at bounding box center [361, 496] width 388 height 23
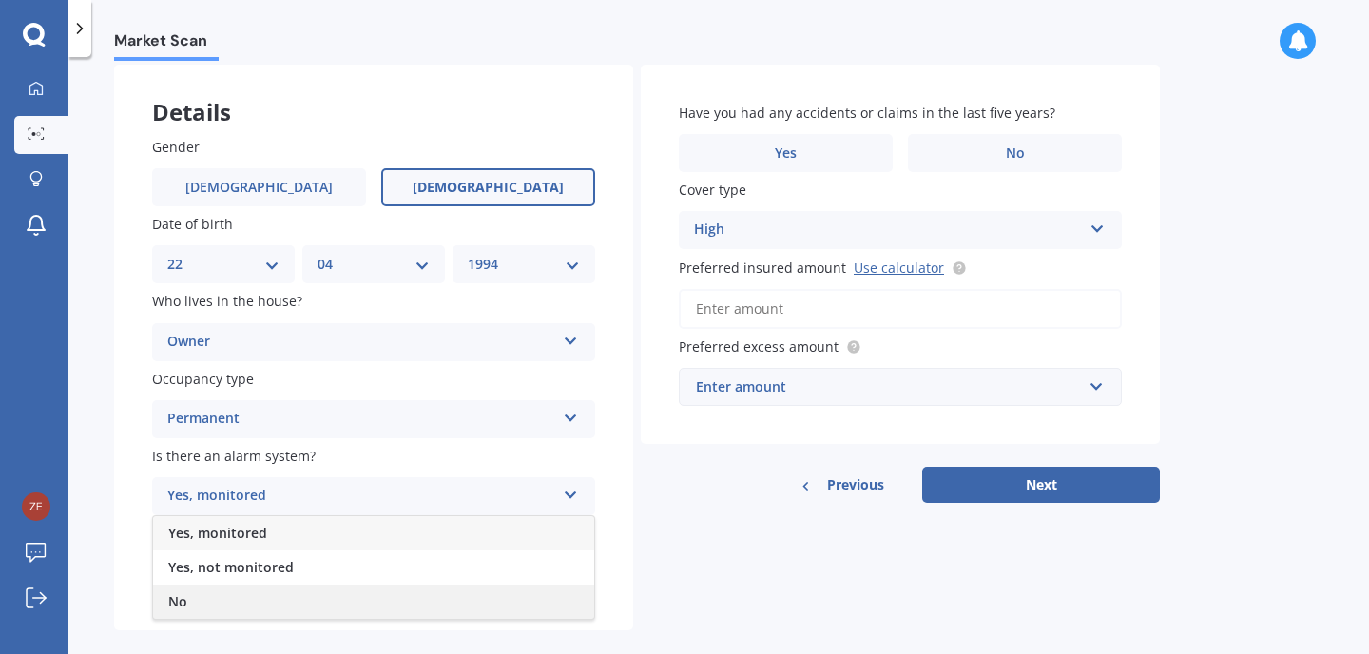
click at [349, 597] on div "No" at bounding box center [373, 602] width 441 height 34
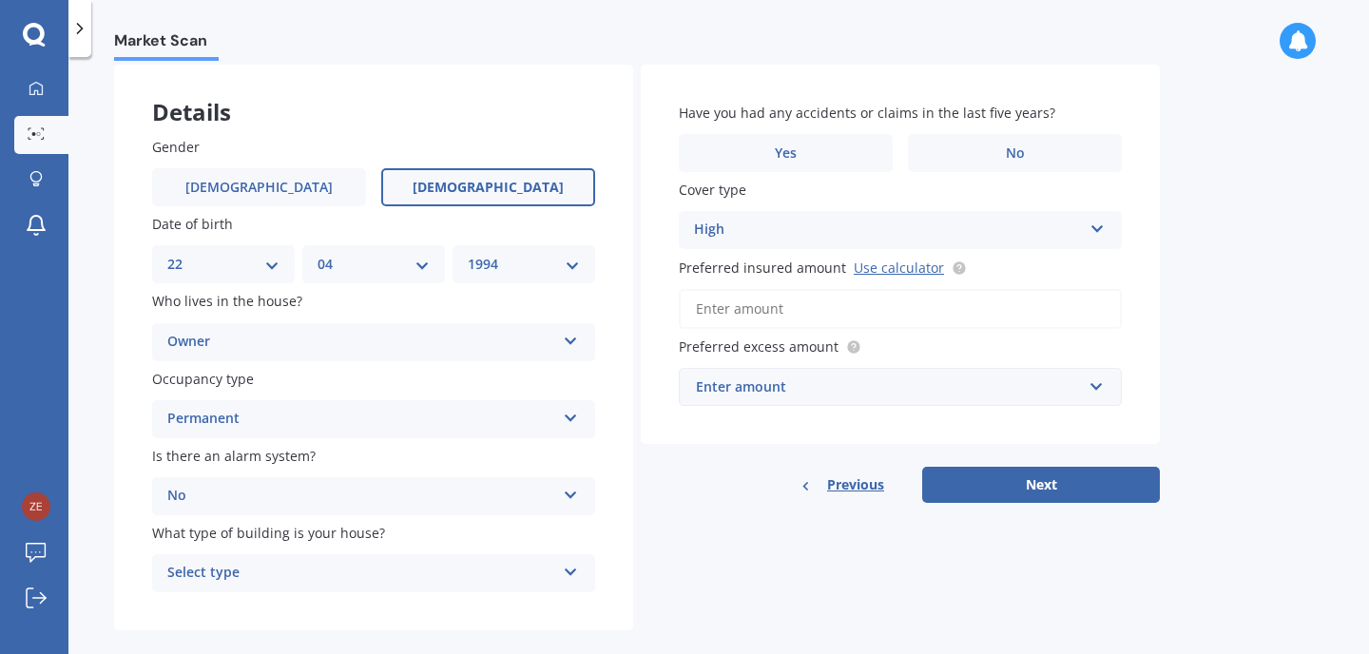
click at [364, 571] on div "Select type" at bounding box center [361, 573] width 388 height 23
click at [348, 474] on div "Freestanding" at bounding box center [373, 468] width 441 height 34
click at [1019, 153] on span "No" at bounding box center [1015, 153] width 19 height 16
click at [0, 0] on input "No" at bounding box center [0, 0] width 0 height 0
click at [917, 221] on div "High" at bounding box center [888, 230] width 388 height 23
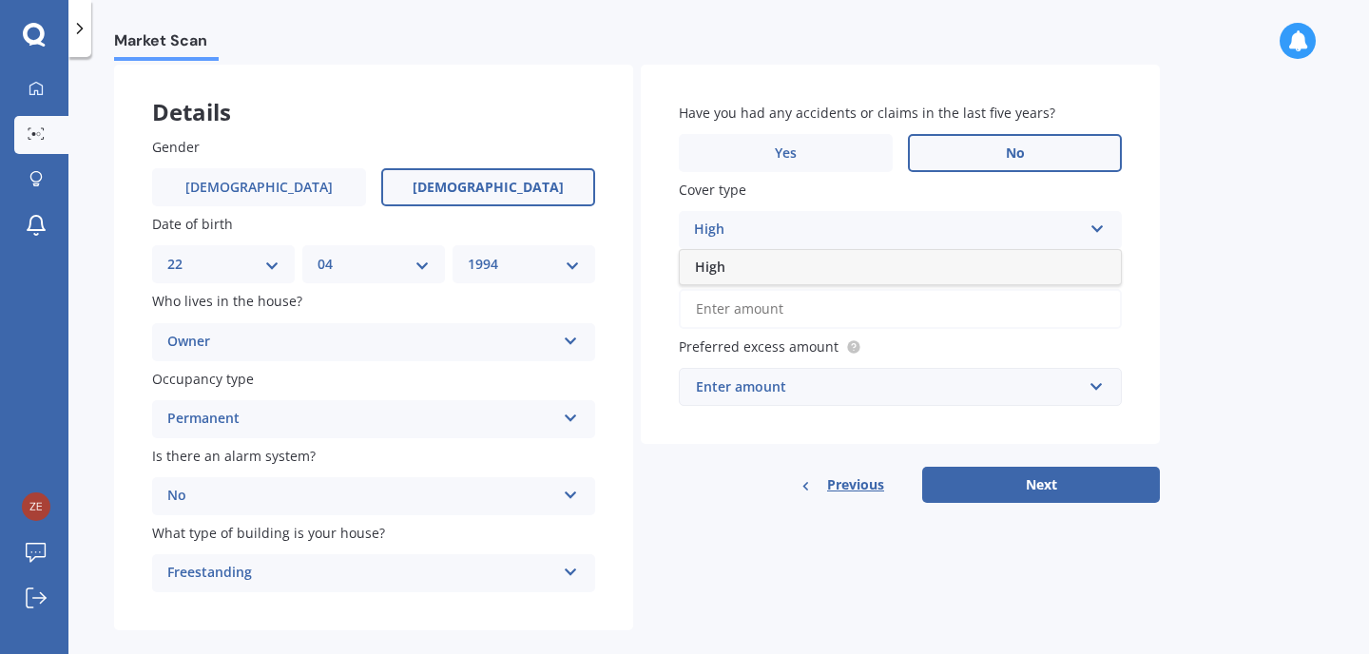
click at [917, 221] on div "High" at bounding box center [888, 230] width 388 height 23
click at [801, 303] on input "Preferred insured amount Use calculator" at bounding box center [900, 309] width 443 height 40
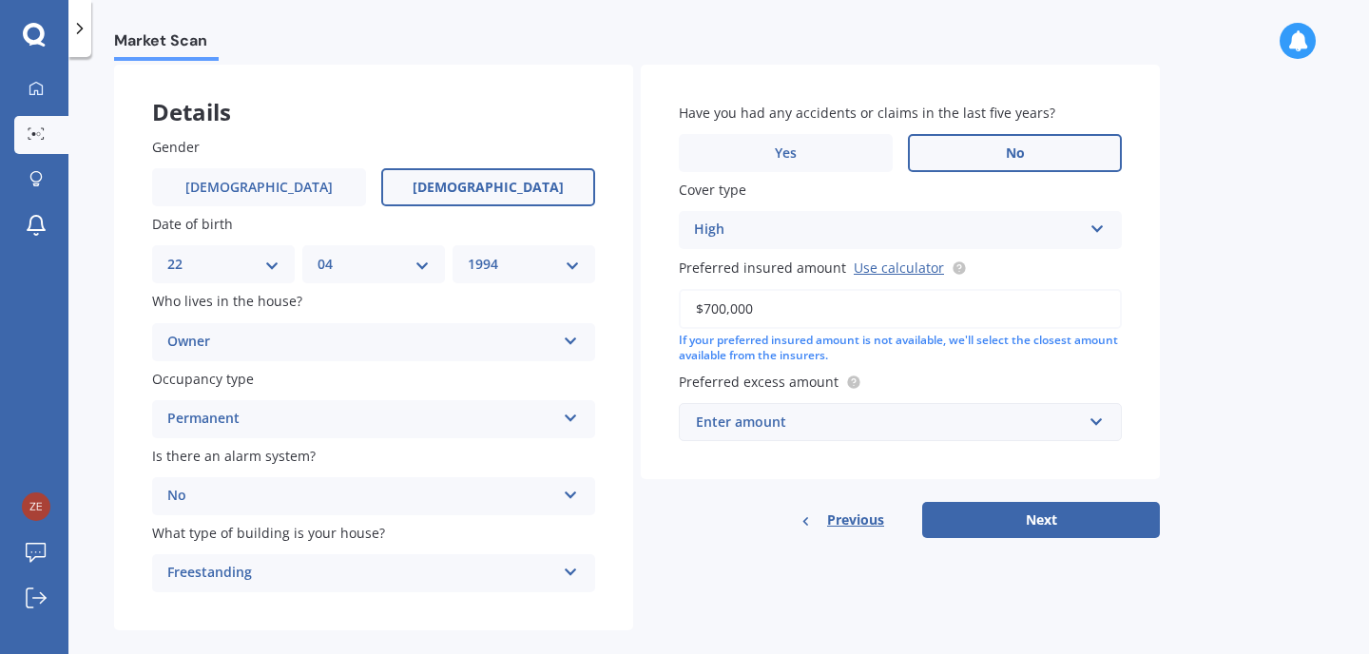
type input "$700,000"
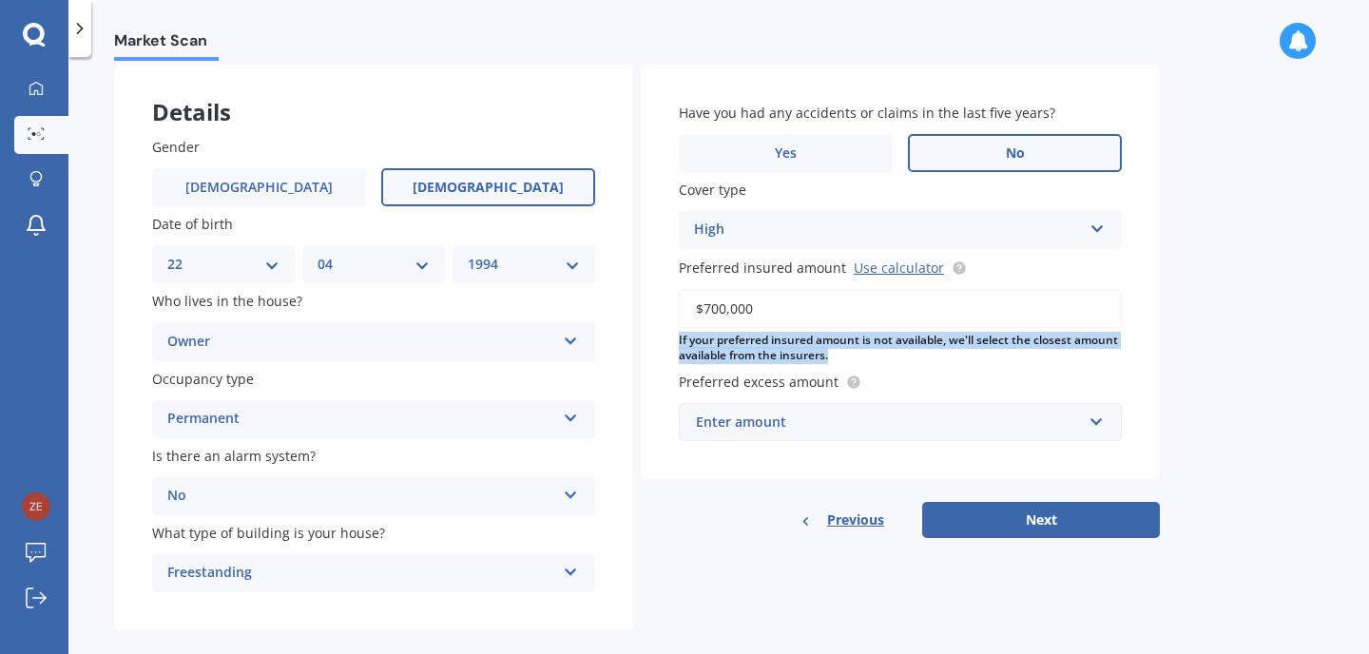
drag, startPoint x: 888, startPoint y: 360, endPoint x: 885, endPoint y: 330, distance: 30.5
click at [885, 330] on div "$700,000 If your preferred insured amount is not available, we'll select the cl…" at bounding box center [900, 327] width 443 height 76
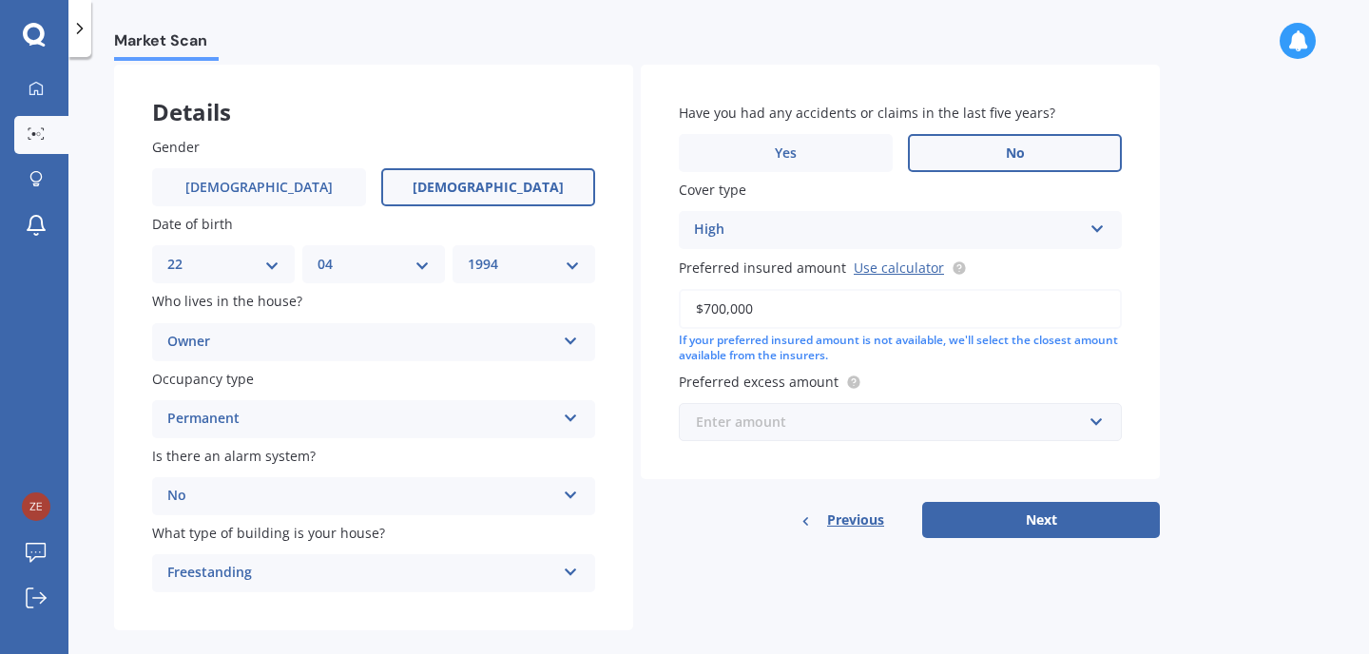
click at [903, 410] on input "text" at bounding box center [894, 422] width 426 height 36
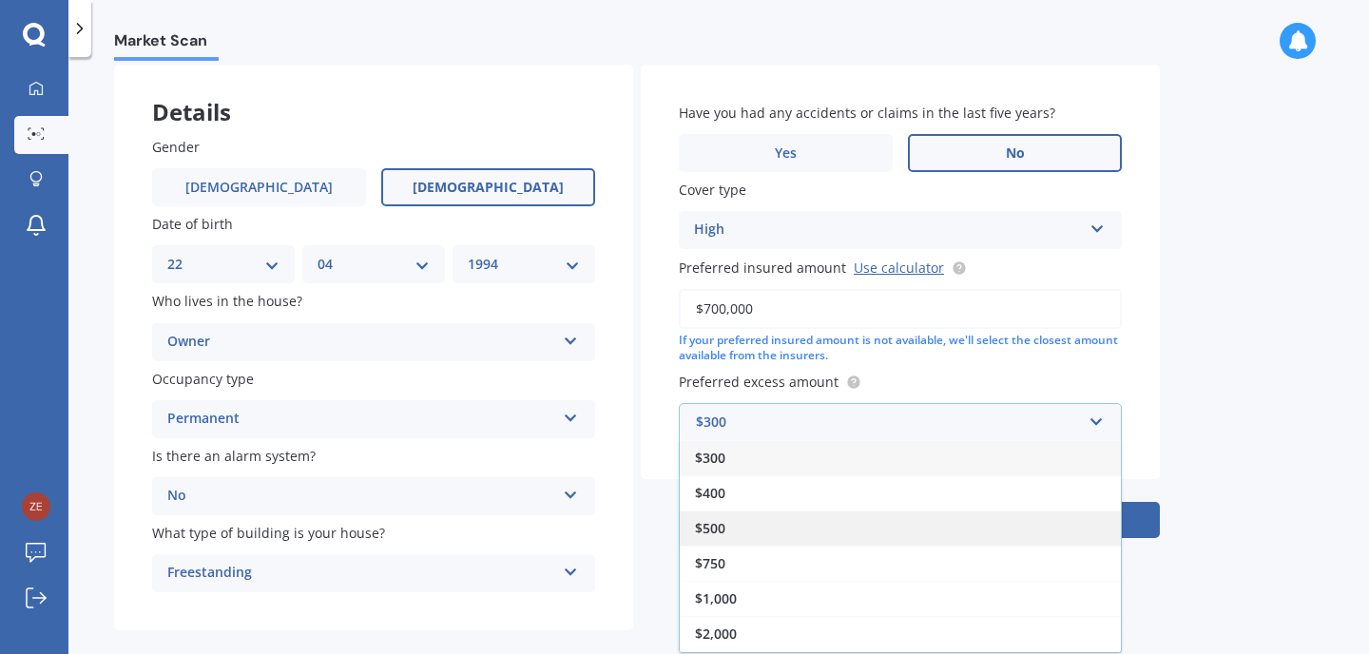
click at [825, 523] on div "$500" at bounding box center [900, 527] width 441 height 35
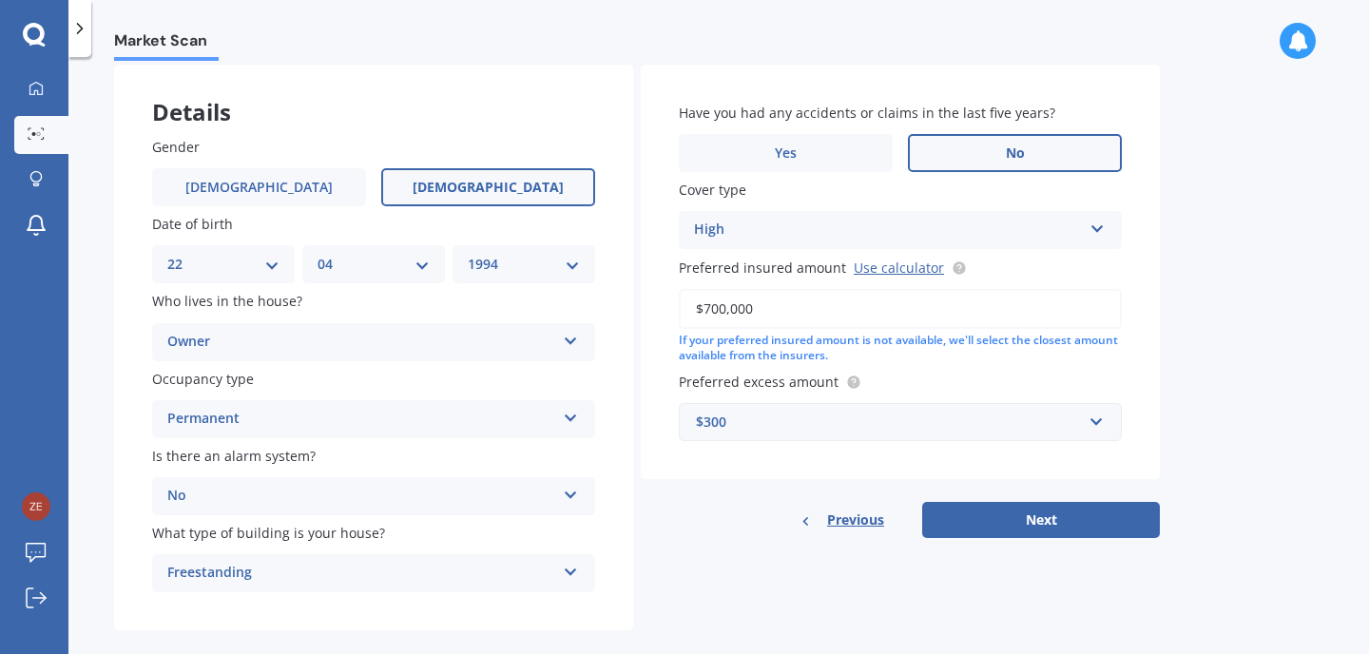
click at [869, 417] on div "$300" at bounding box center [889, 422] width 386 height 21
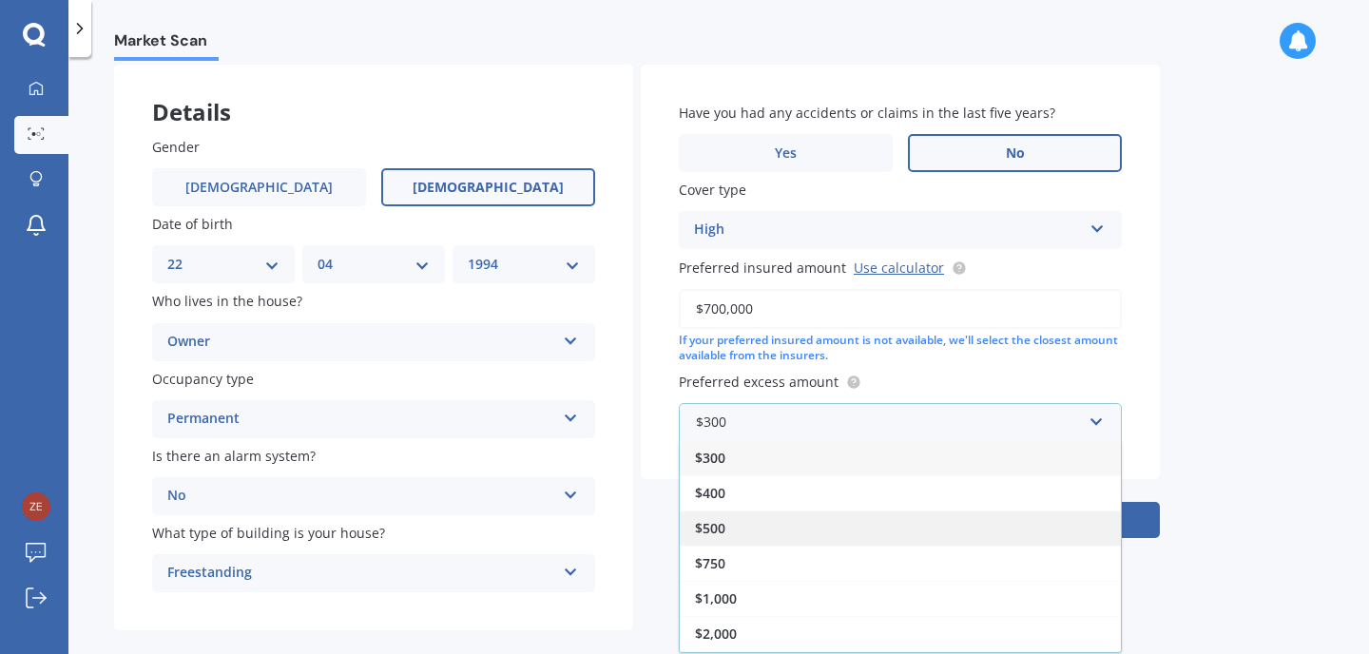
click at [793, 524] on div "$500" at bounding box center [900, 527] width 441 height 35
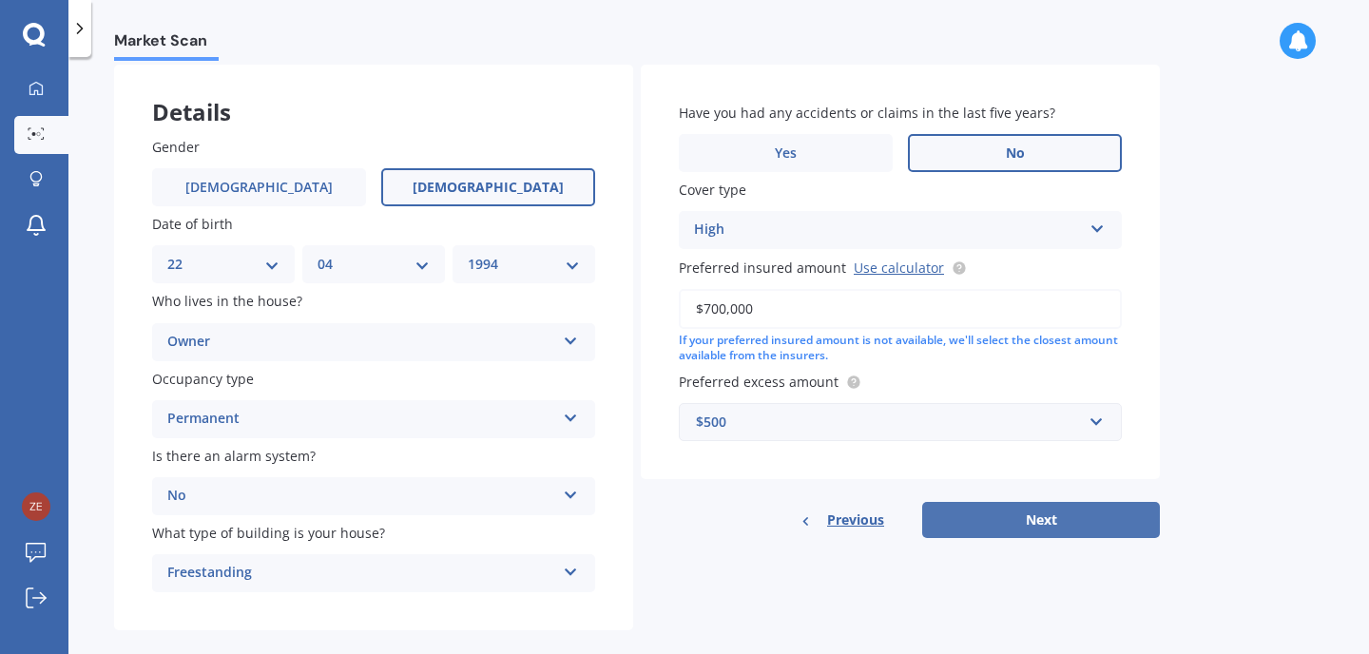
click at [1039, 527] on button "Next" at bounding box center [1041, 520] width 238 height 36
select select "22"
select select "04"
select select "1994"
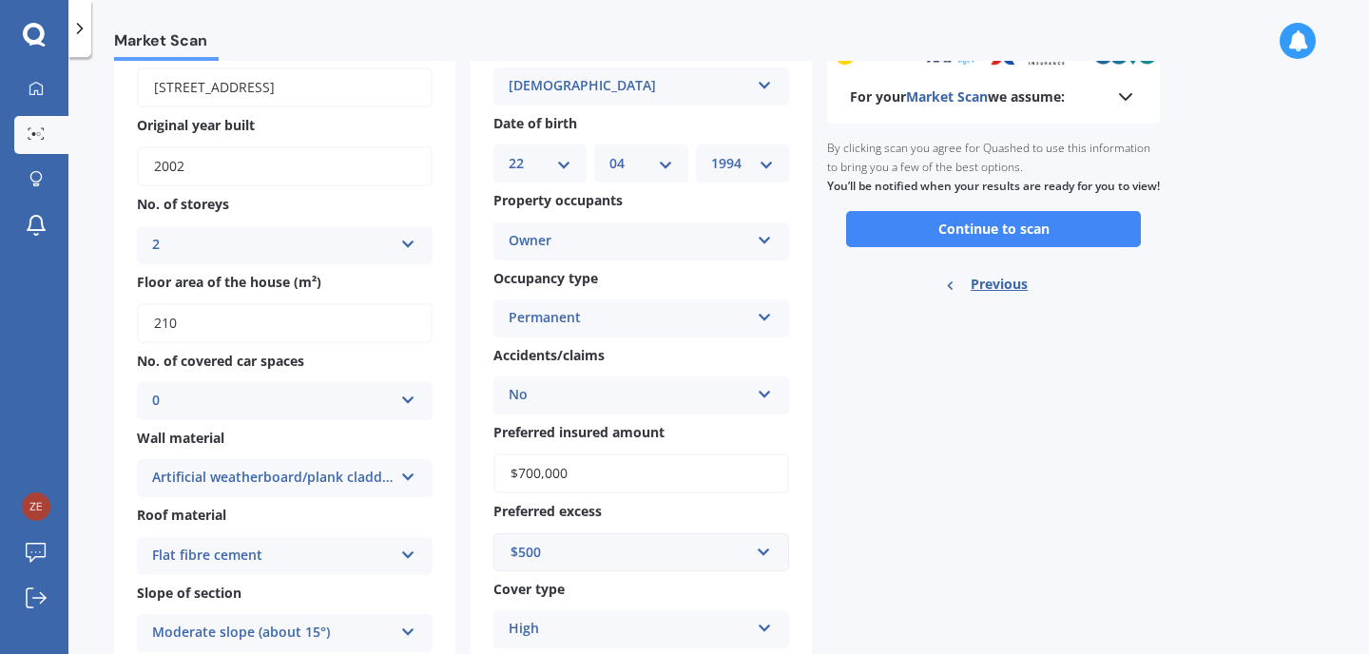
scroll to position [124, 0]
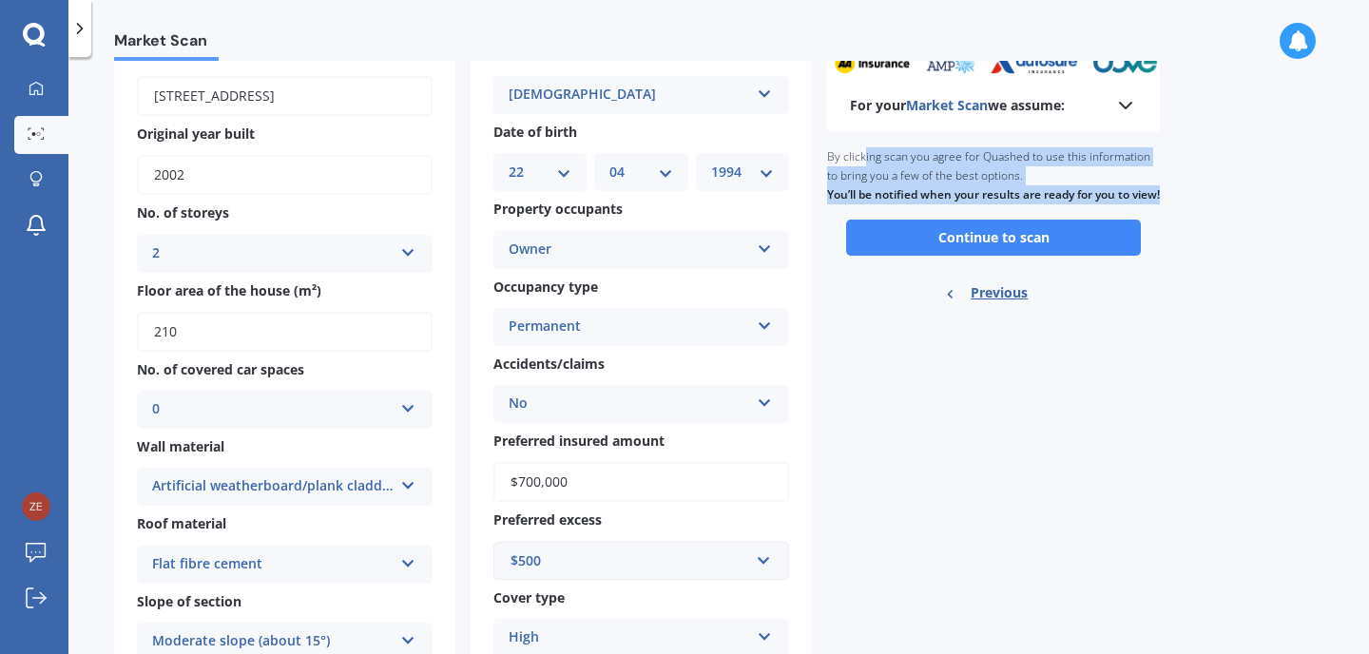
drag, startPoint x: 863, startPoint y: 209, endPoint x: 863, endPoint y: 166, distance: 42.8
click at [863, 166] on div "By clicking scan you agree for Quashed to use this information to bring you a f…" at bounding box center [993, 175] width 333 height 87
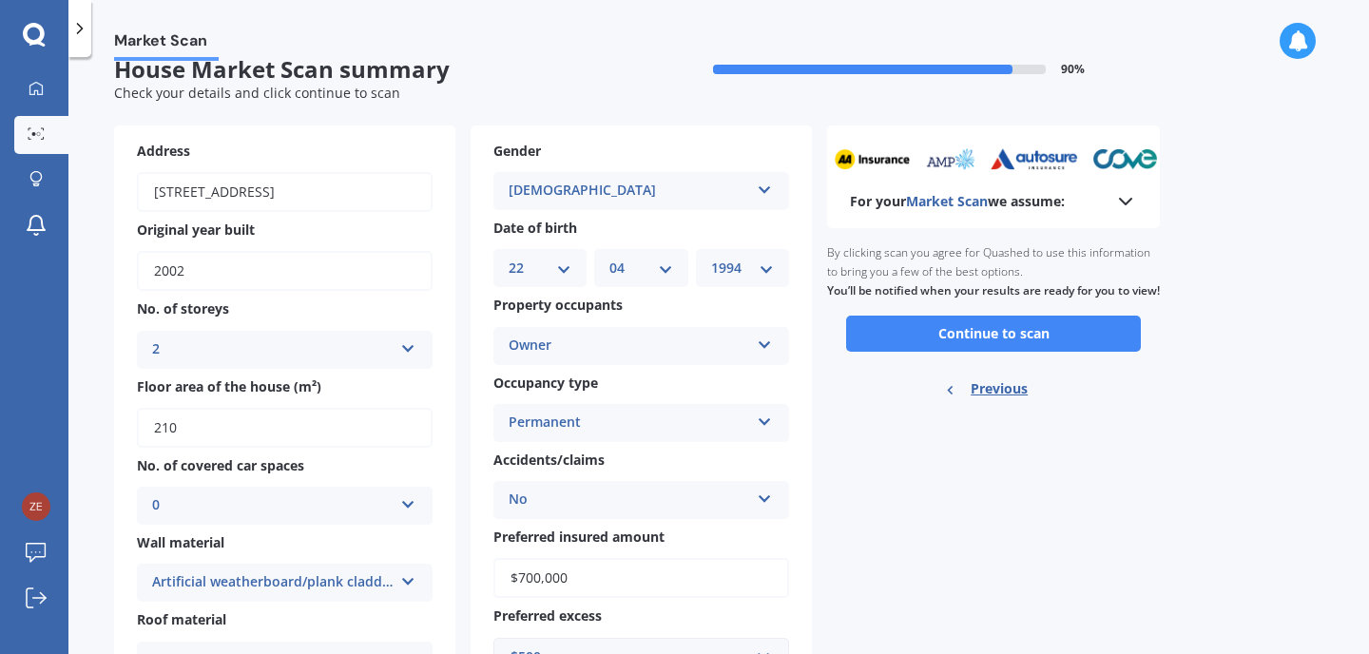
scroll to position [14, 0]
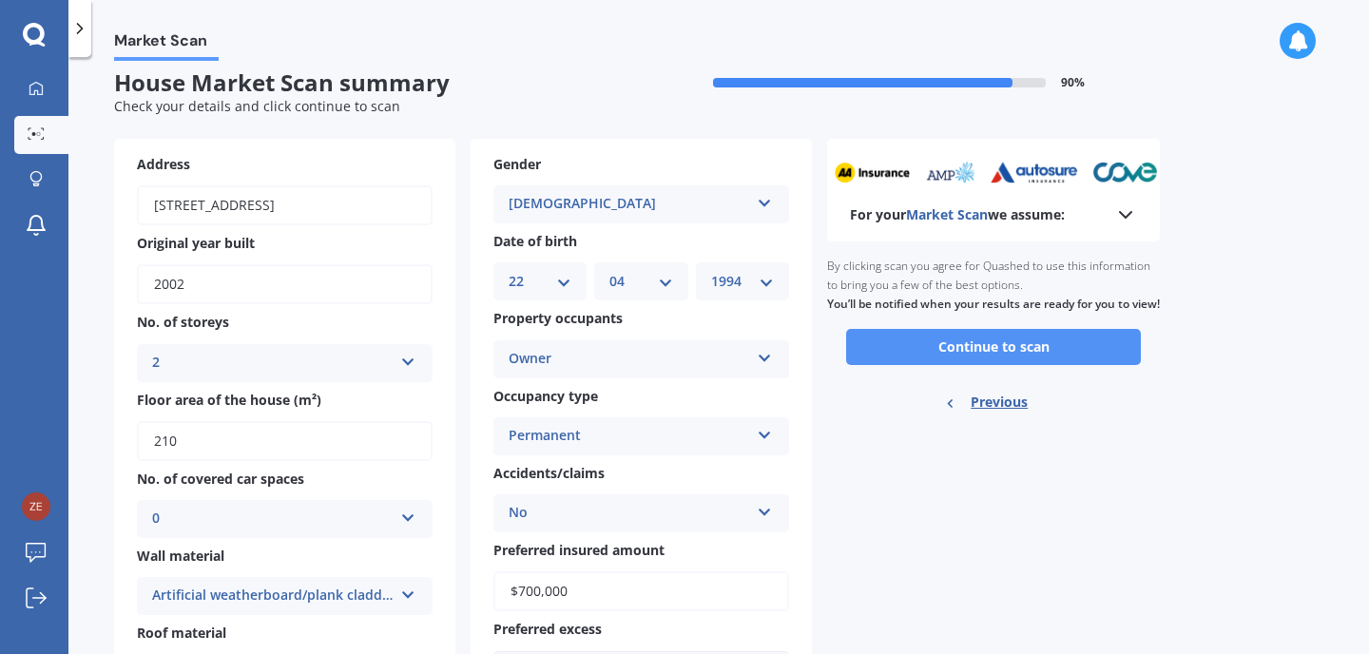
click at [946, 363] on button "Continue to scan" at bounding box center [993, 347] width 295 height 36
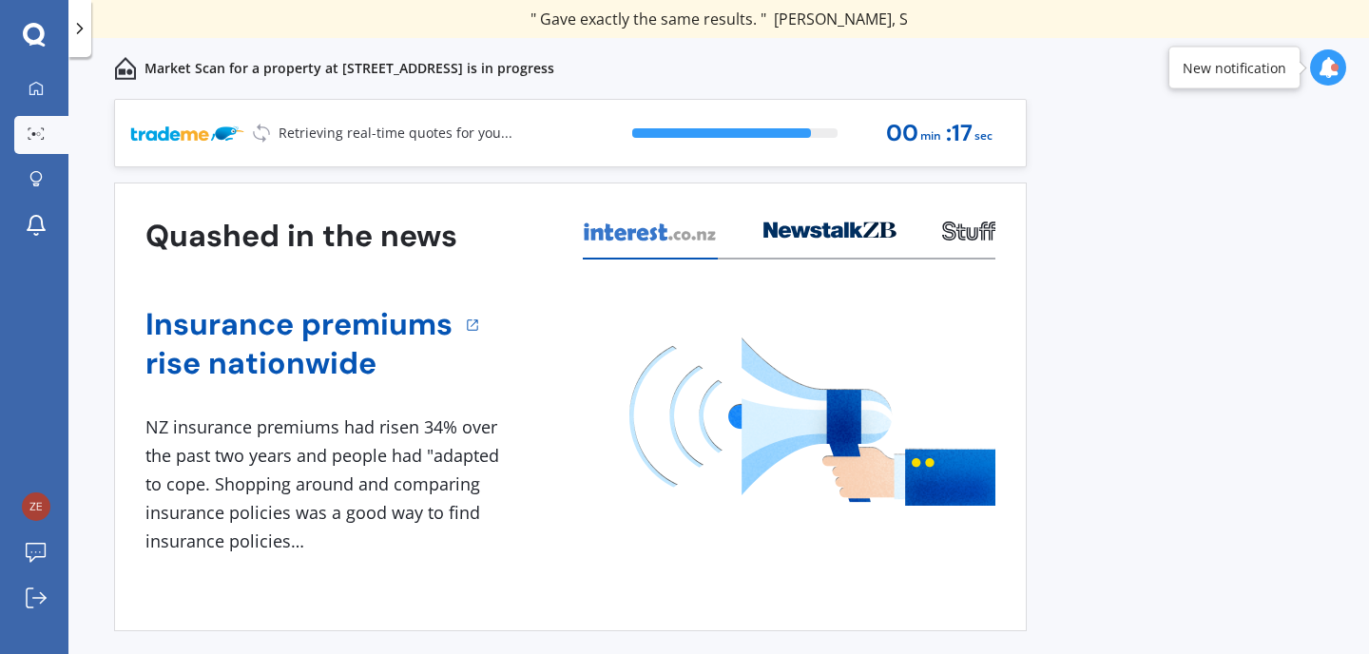
click at [1329, 75] on icon at bounding box center [1327, 67] width 21 height 21
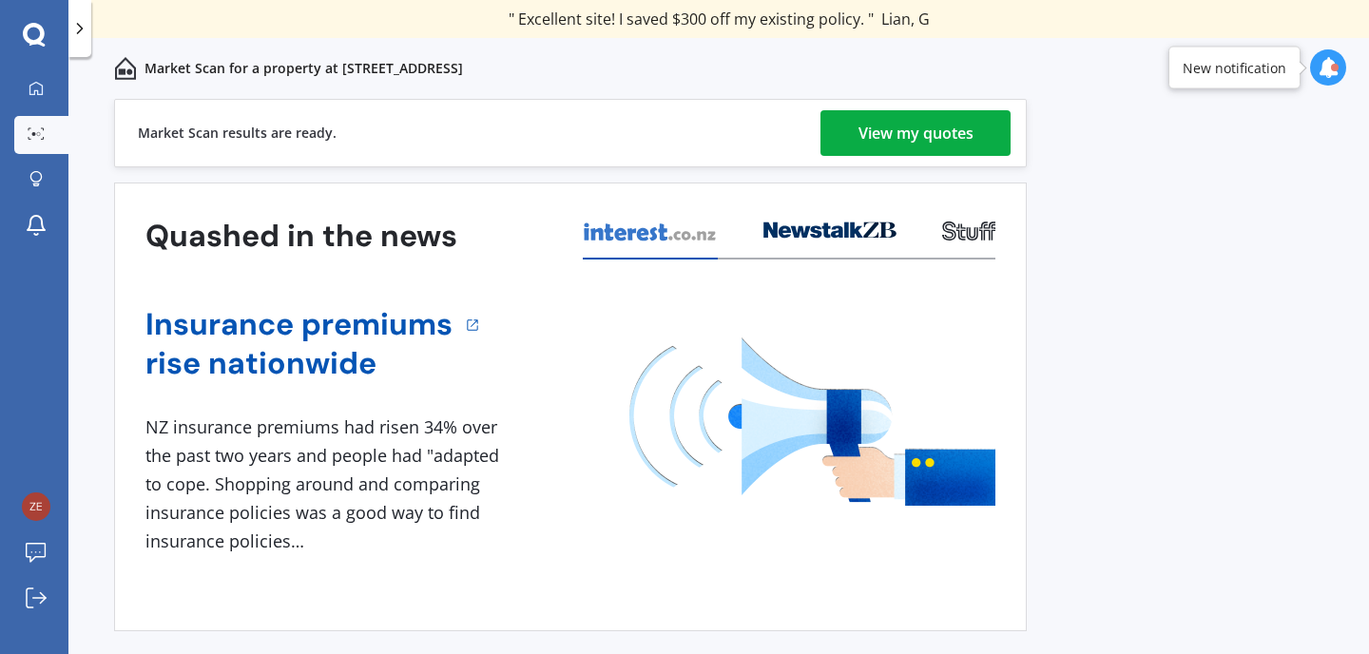
click at [932, 116] on div "View my quotes" at bounding box center [915, 133] width 115 height 46
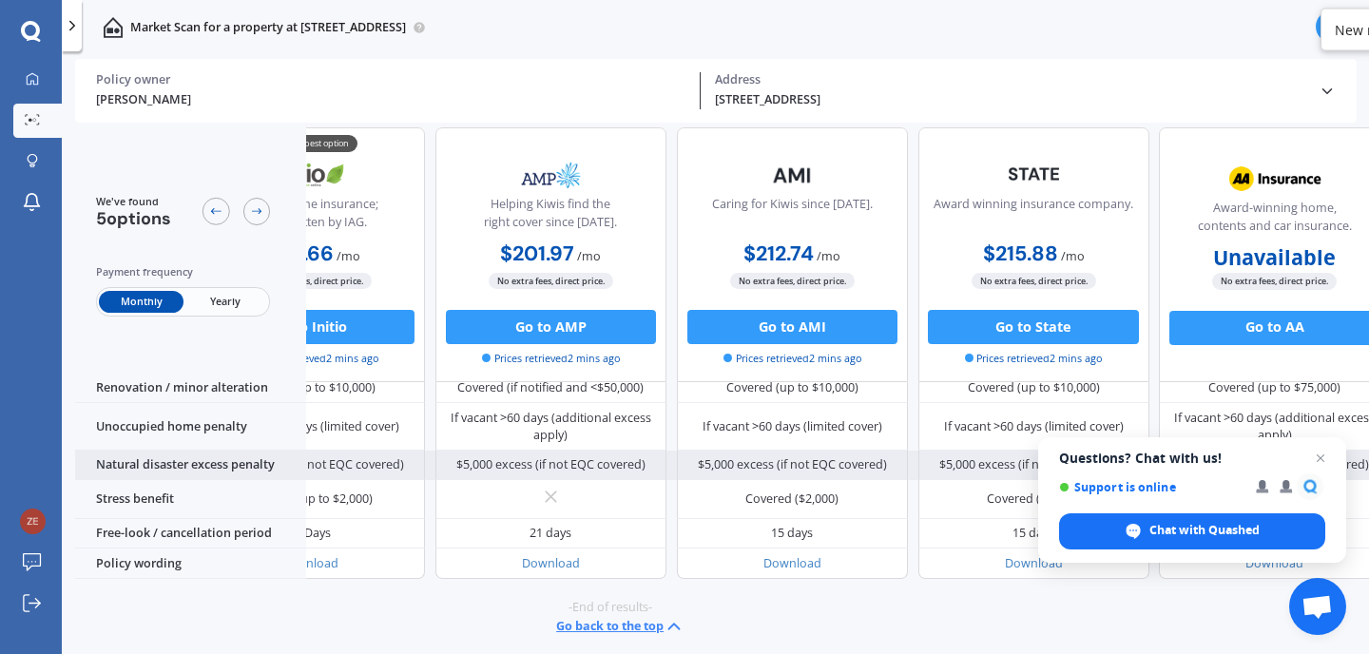
scroll to position [922, 157]
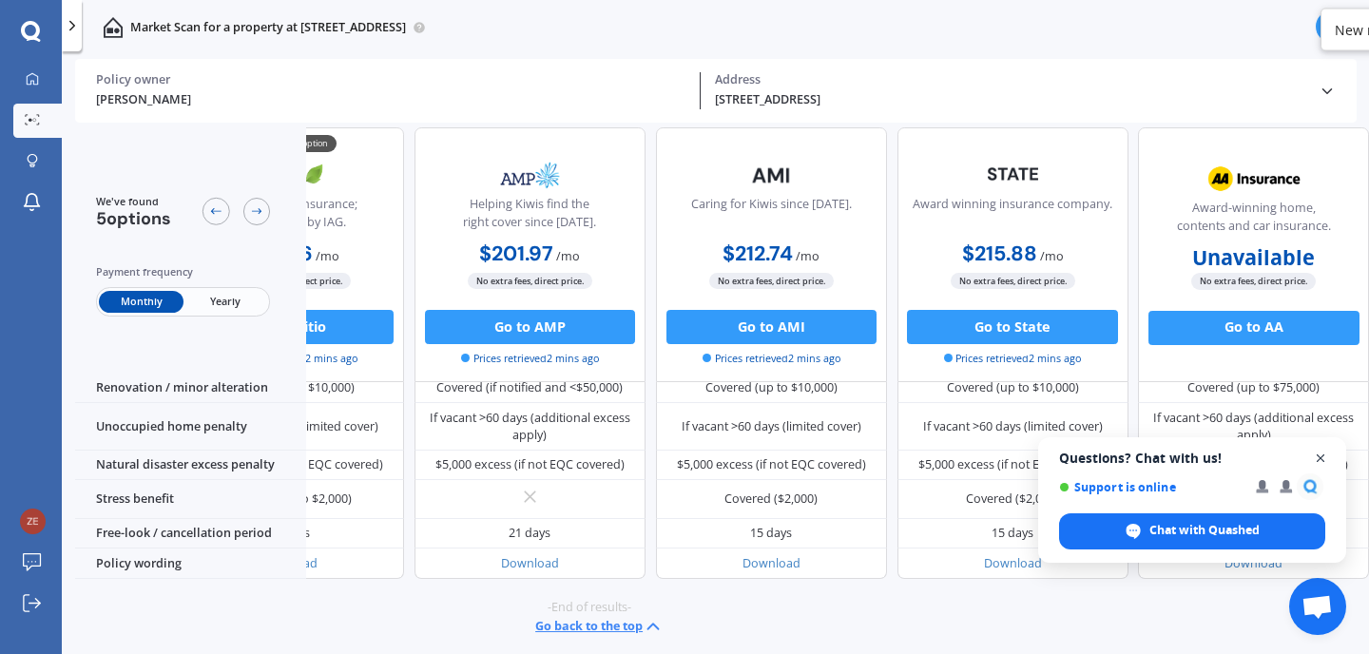
click at [1314, 463] on span "Open chat" at bounding box center [1321, 459] width 24 height 24
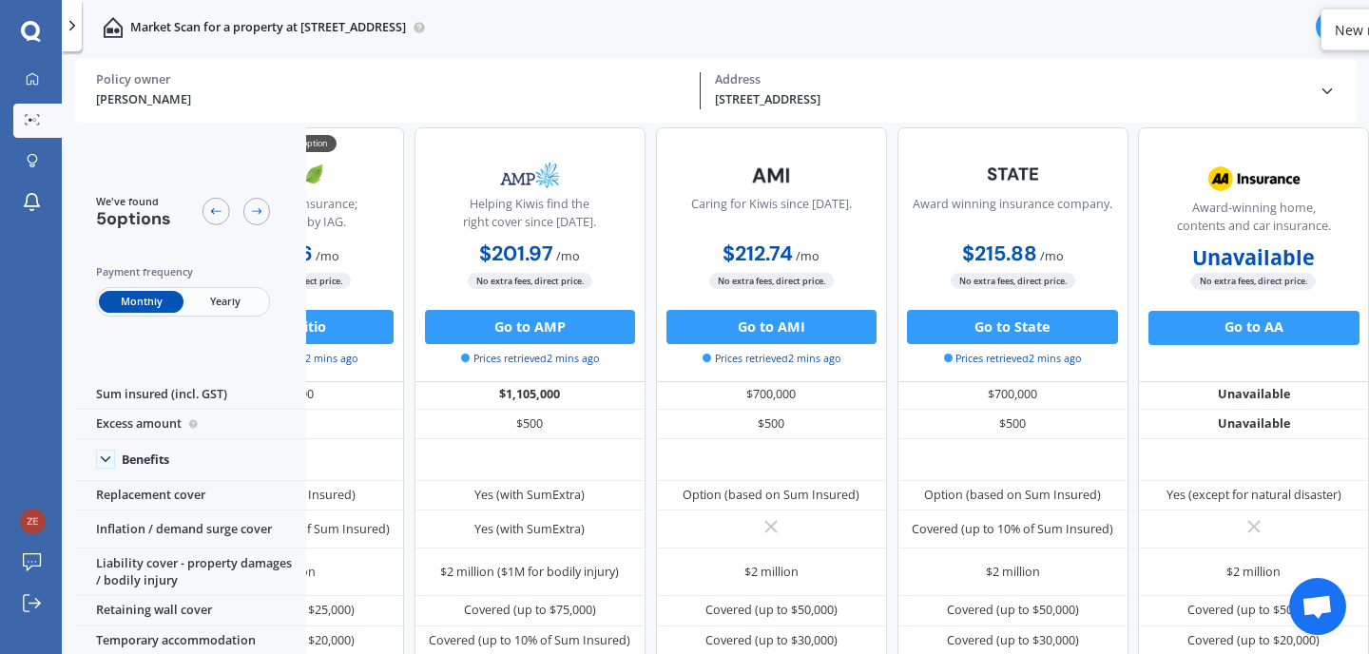
scroll to position [0, 157]
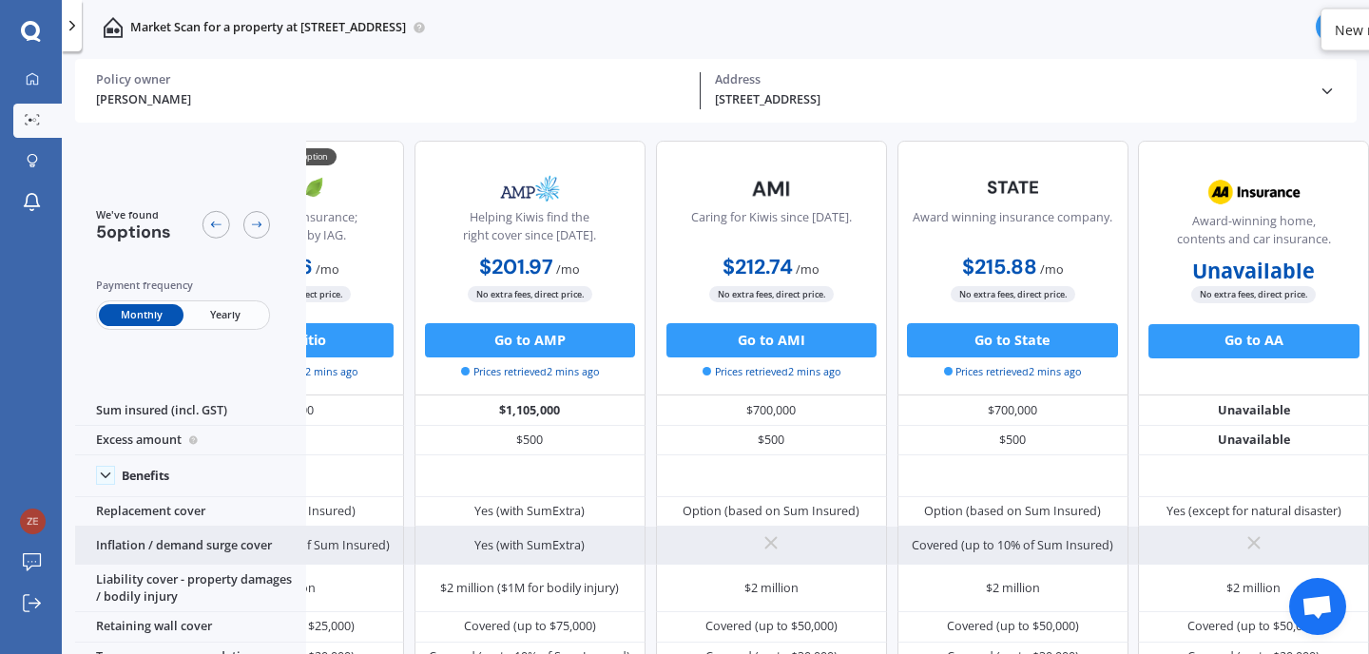
click at [760, 545] on icon at bounding box center [770, 542] width 21 height 21
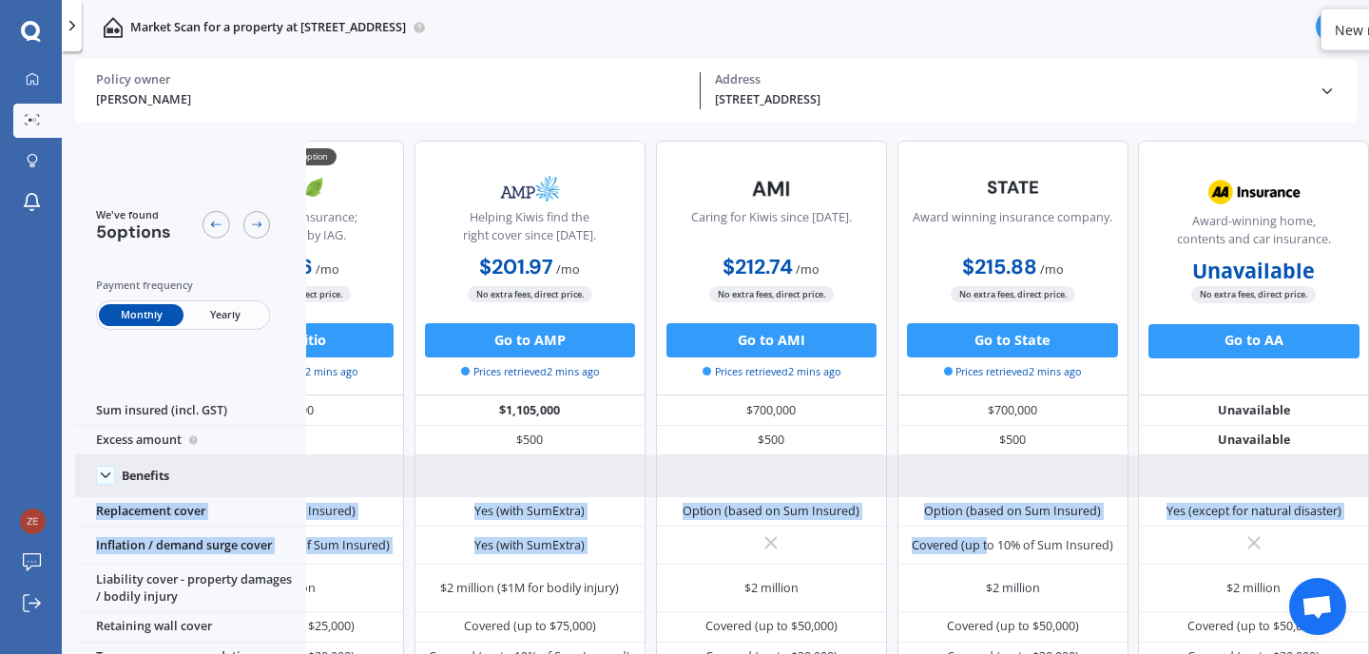
drag, startPoint x: 979, startPoint y: 549, endPoint x: 977, endPoint y: 466, distance: 83.7
click at [977, 462] on div at bounding box center [1012, 475] width 231 height 41
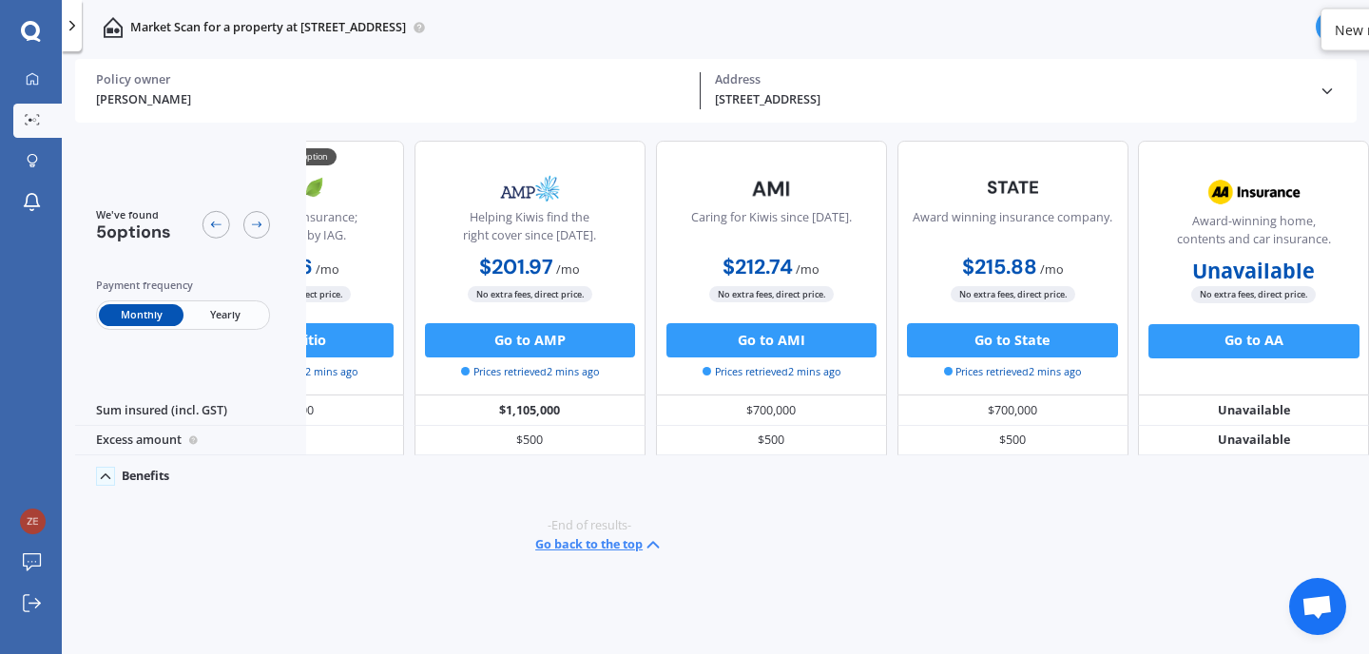
scroll to position [0, 147]
click at [977, 462] on div at bounding box center [1012, 475] width 231 height 41
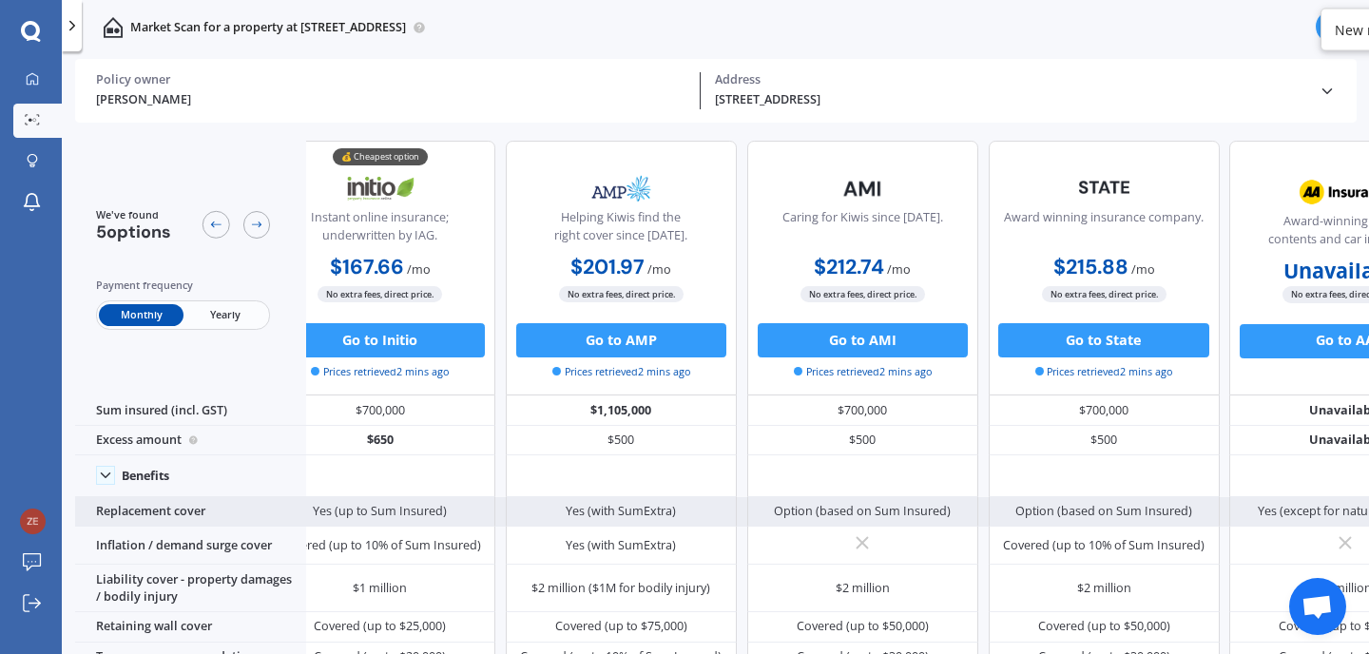
scroll to position [0, 42]
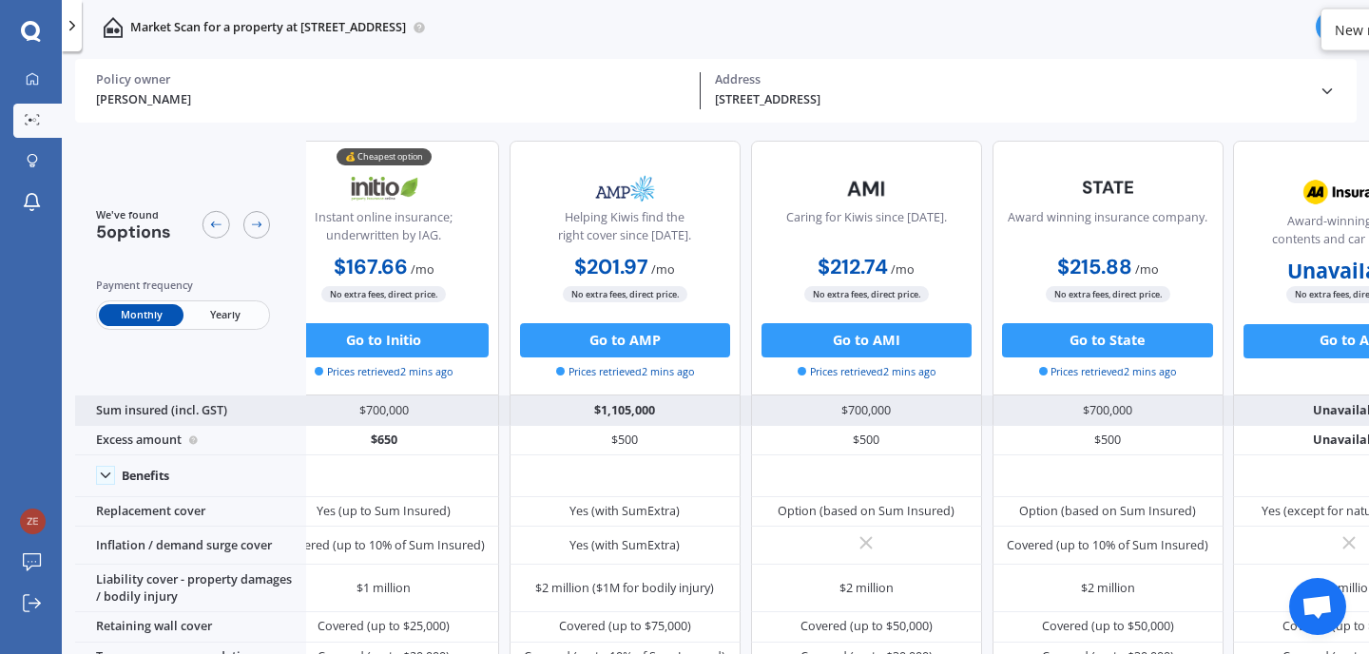
click at [632, 412] on div "$1,105,000" at bounding box center [624, 410] width 231 height 30
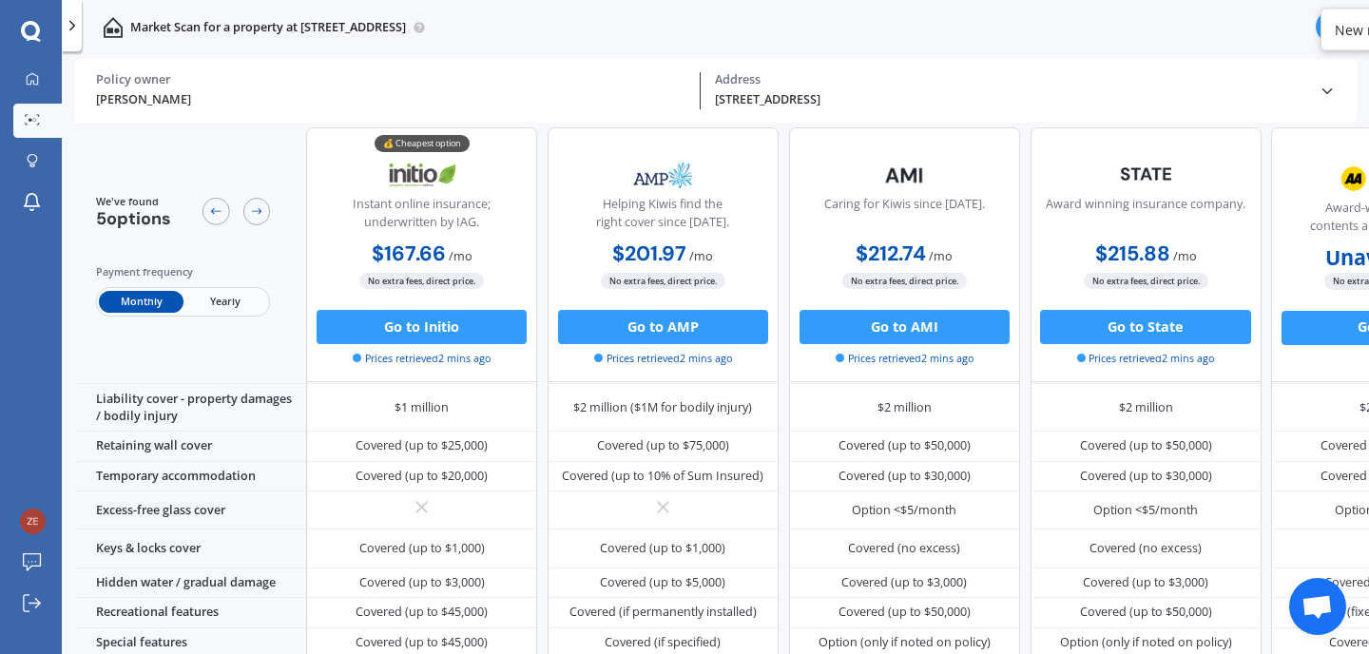
scroll to position [200, 0]
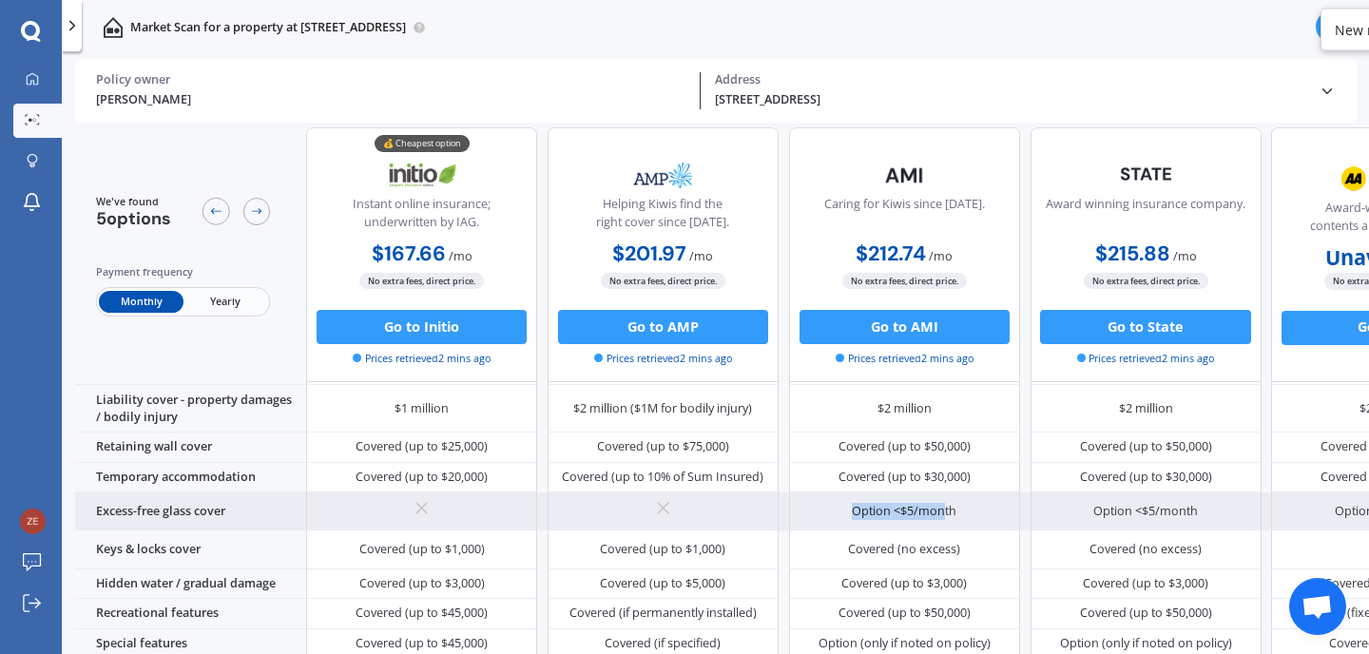
drag, startPoint x: 963, startPoint y: 508, endPoint x: 944, endPoint y: 527, distance: 26.2
click at [944, 527] on div "Option <$5/month" at bounding box center [904, 511] width 231 height 38
click at [944, 520] on div "Option <$5/month" at bounding box center [904, 511] width 105 height 17
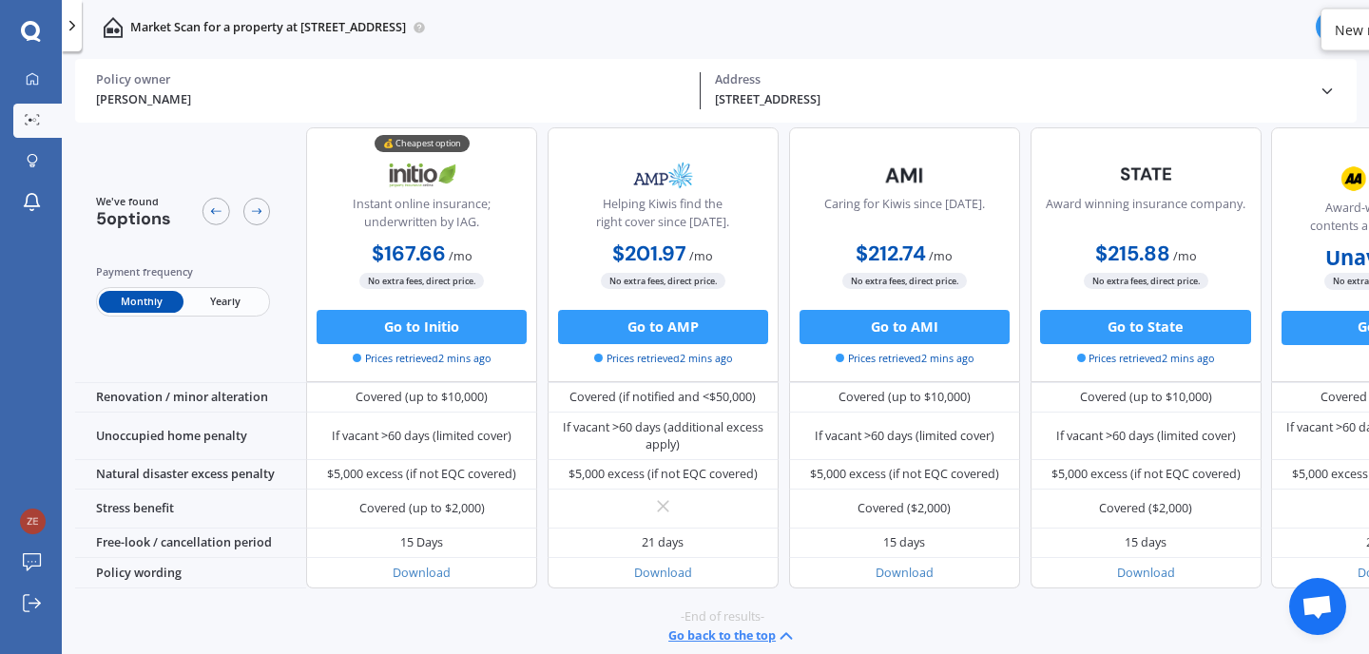
scroll to position [858, 0]
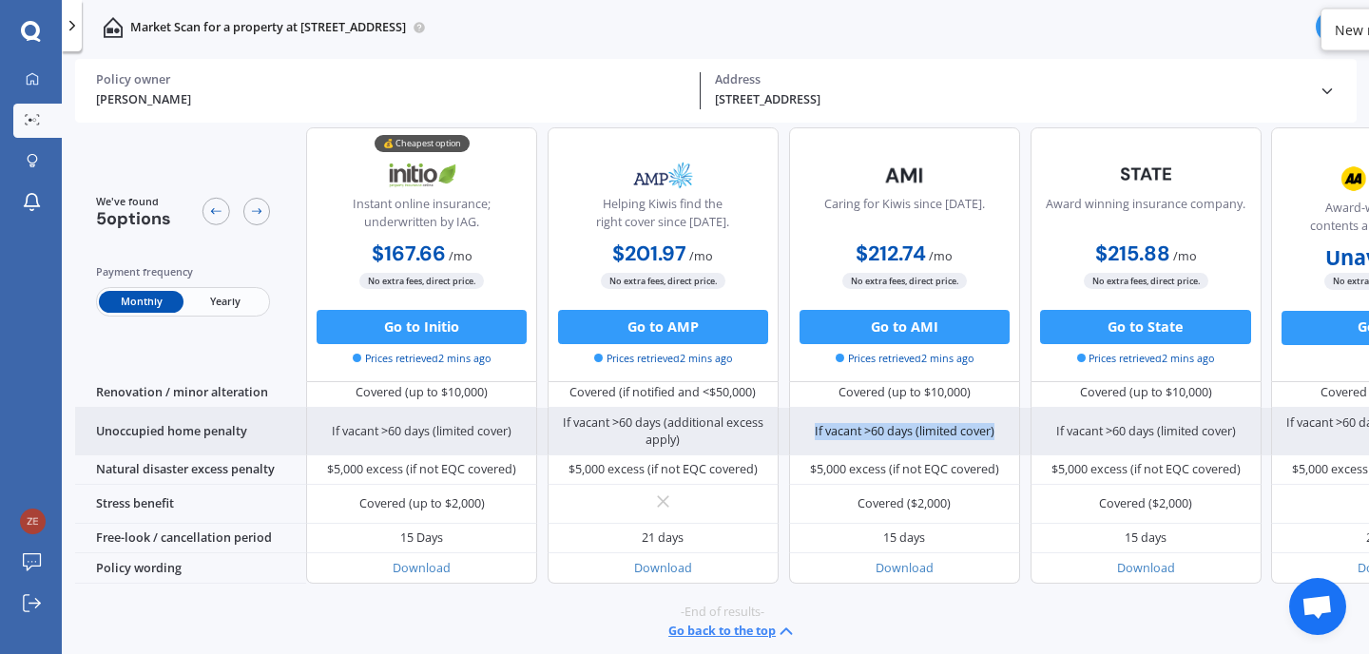
drag, startPoint x: 850, startPoint y: 475, endPoint x: 850, endPoint y: 447, distance: 28.5
click at [850, 447] on div "If vacant >60 days (limited cover)" at bounding box center [904, 432] width 231 height 48
click at [850, 440] on div "If vacant >60 days (limited cover)" at bounding box center [905, 431] width 180 height 17
drag, startPoint x: 859, startPoint y: 470, endPoint x: 942, endPoint y: 470, distance: 82.7
click at [942, 440] on div "If vacant >60 days (limited cover)" at bounding box center [905, 431] width 180 height 17
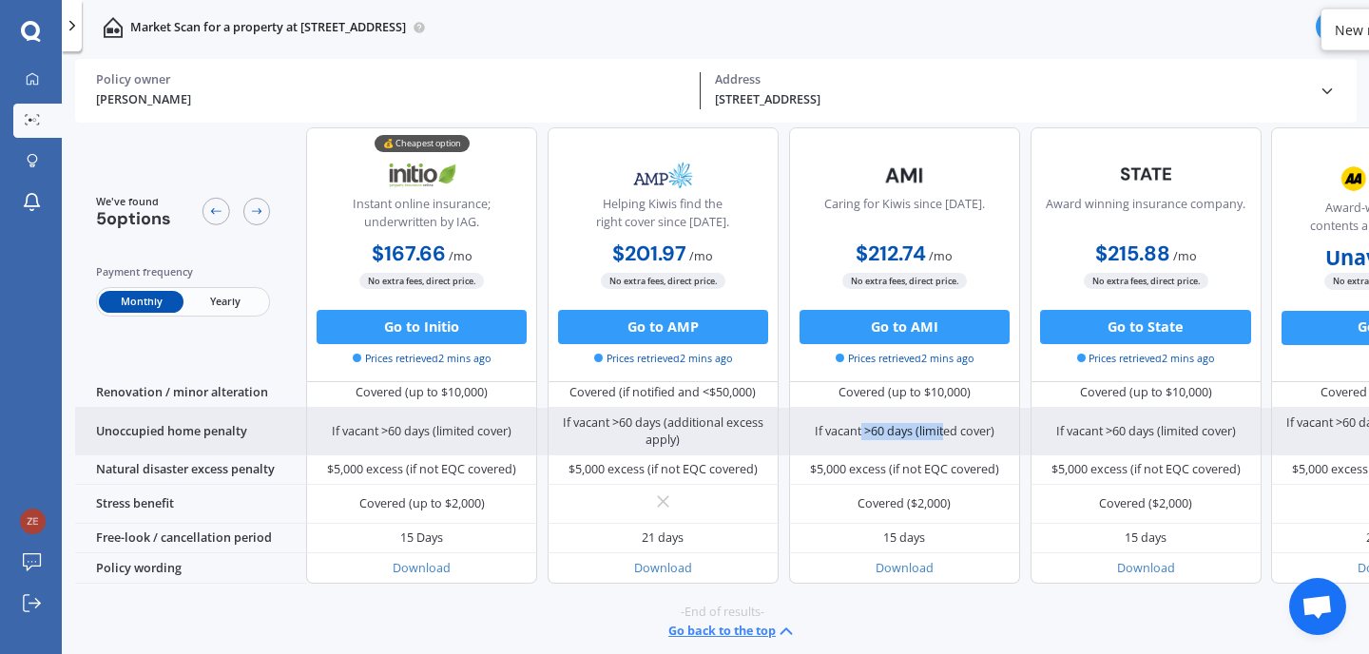
click at [942, 440] on div "If vacant >60 days (limited cover)" at bounding box center [905, 431] width 180 height 17
drag, startPoint x: 942, startPoint y: 470, endPoint x: 869, endPoint y: 470, distance: 73.2
click at [869, 440] on div "If vacant >60 days (limited cover)" at bounding box center [905, 431] width 180 height 17
drag, startPoint x: 833, startPoint y: 469, endPoint x: 969, endPoint y: 472, distance: 136.9
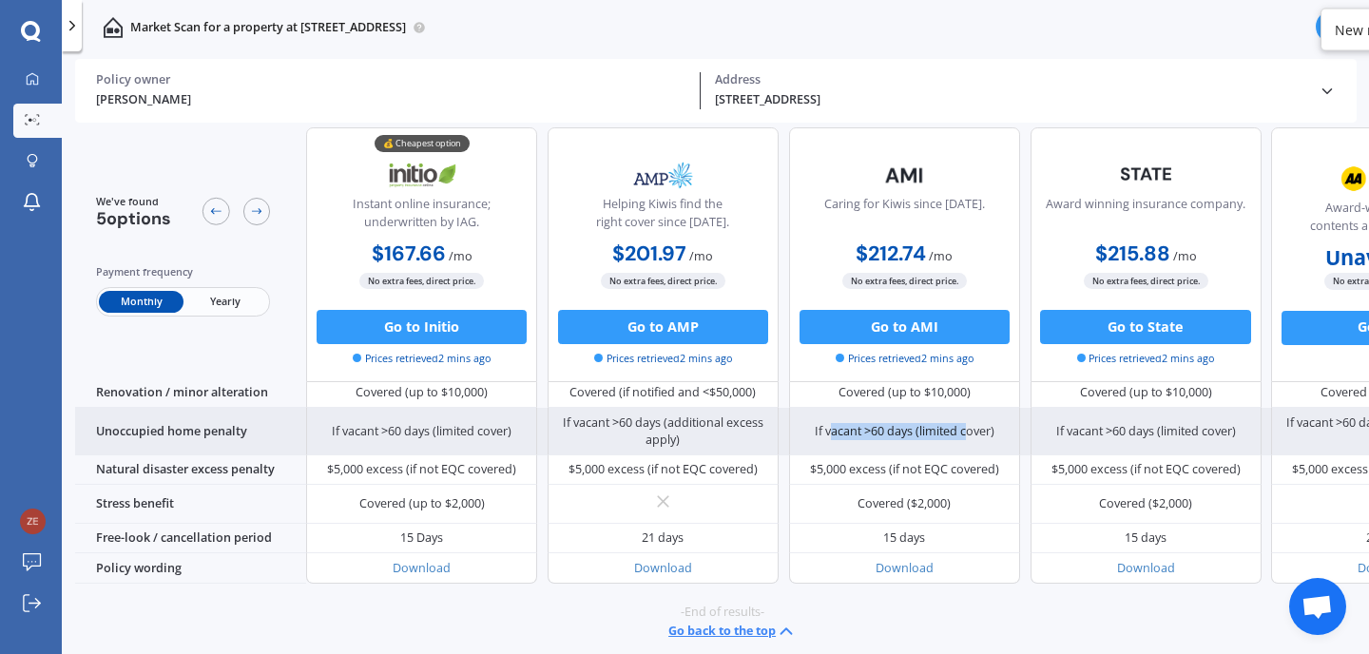
click at [969, 440] on div "If vacant >60 days (limited cover)" at bounding box center [905, 431] width 180 height 17
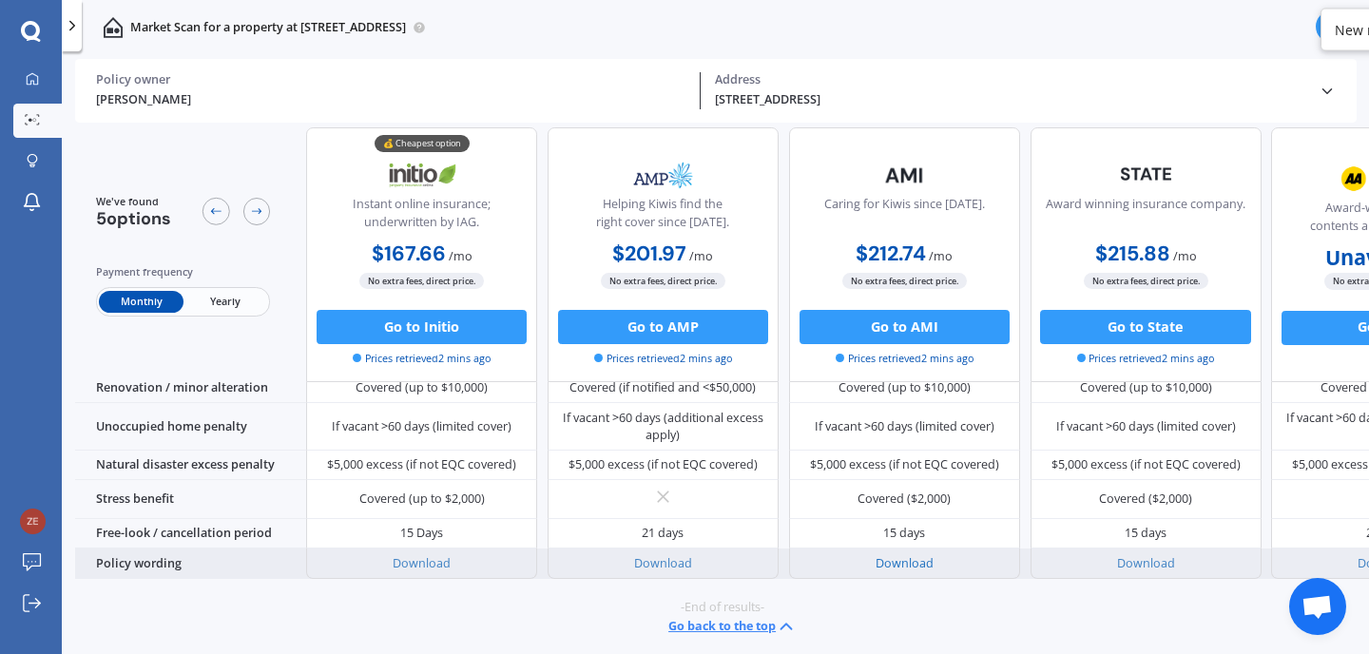
click at [915, 555] on link "Download" at bounding box center [904, 563] width 58 height 16
